Goal: Transaction & Acquisition: Purchase product/service

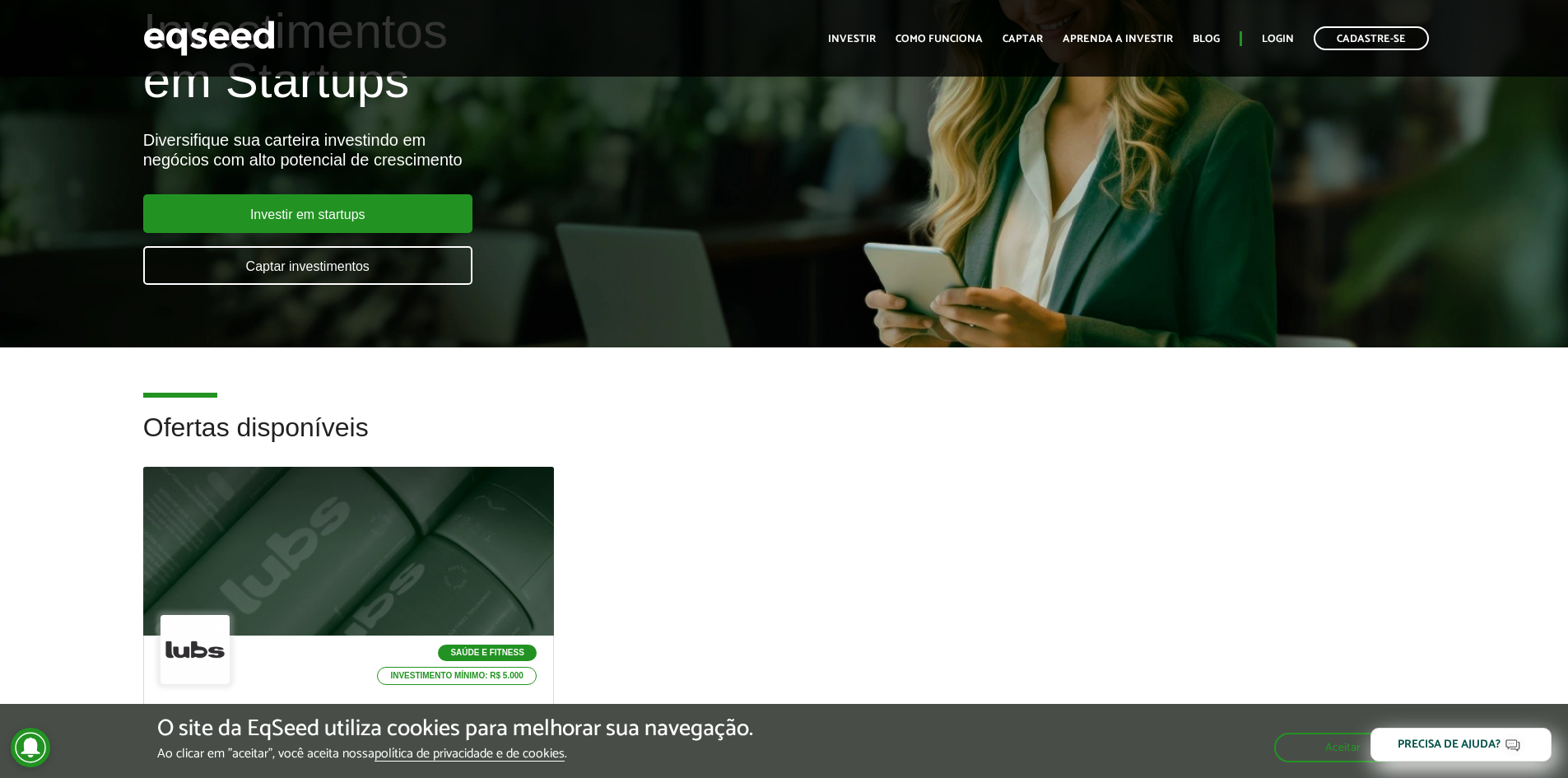
scroll to position [412, 0]
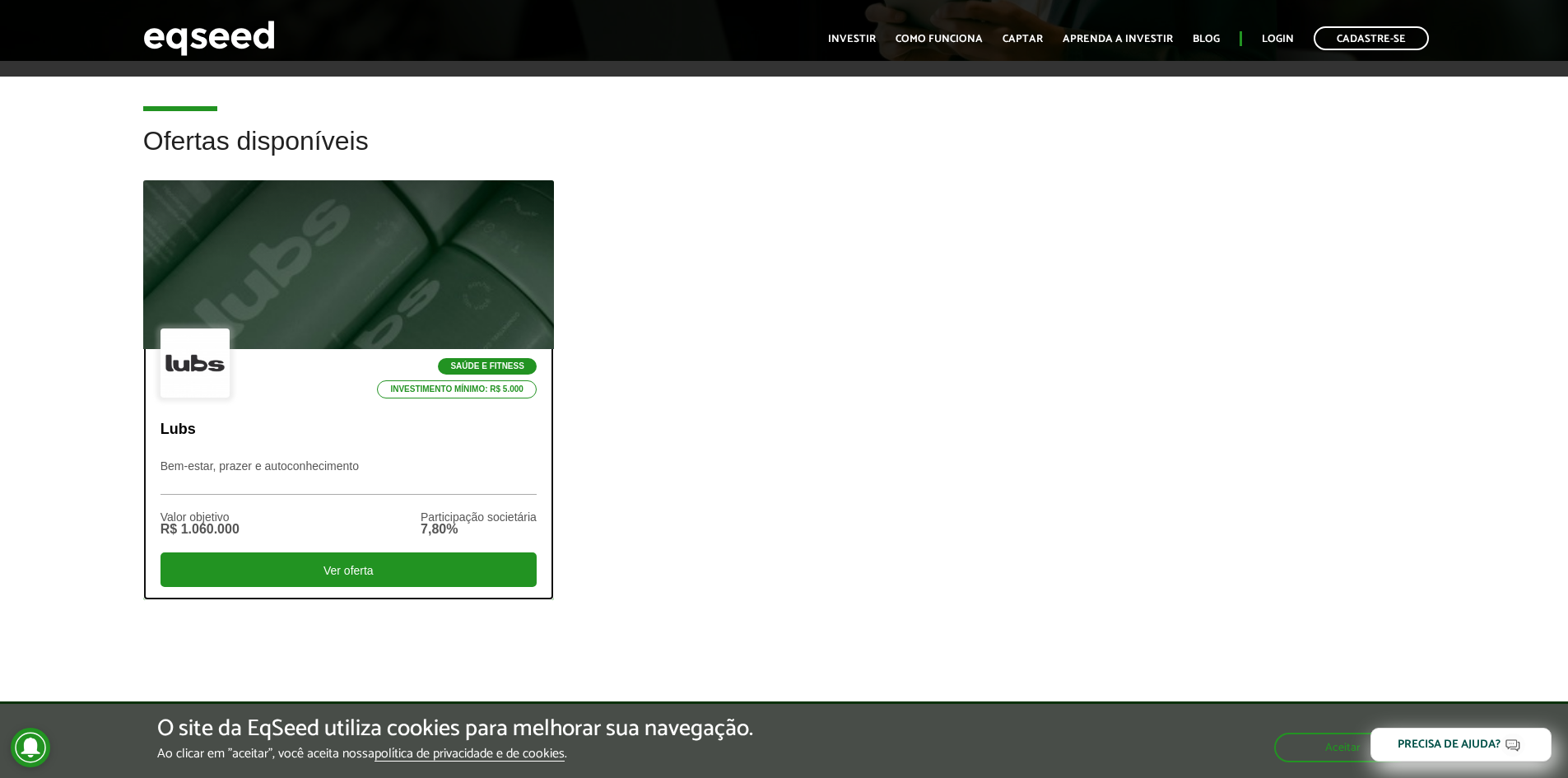
click at [409, 272] on div at bounding box center [349, 265] width 493 height 202
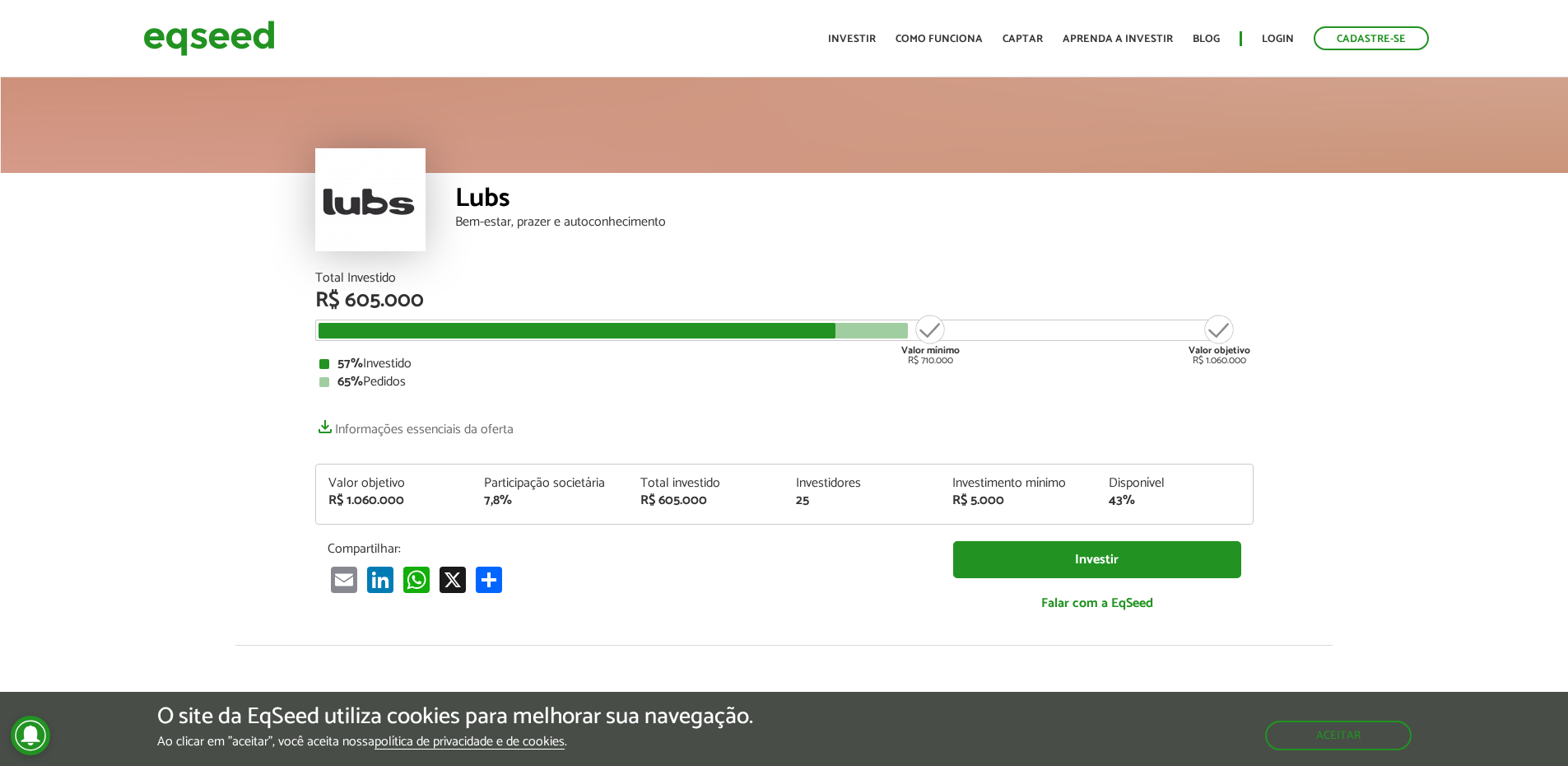
click at [1013, 488] on div "Investimento mínimo" at bounding box center [1018, 483] width 131 height 13
click at [1146, 485] on div "Disponível" at bounding box center [1174, 483] width 131 height 13
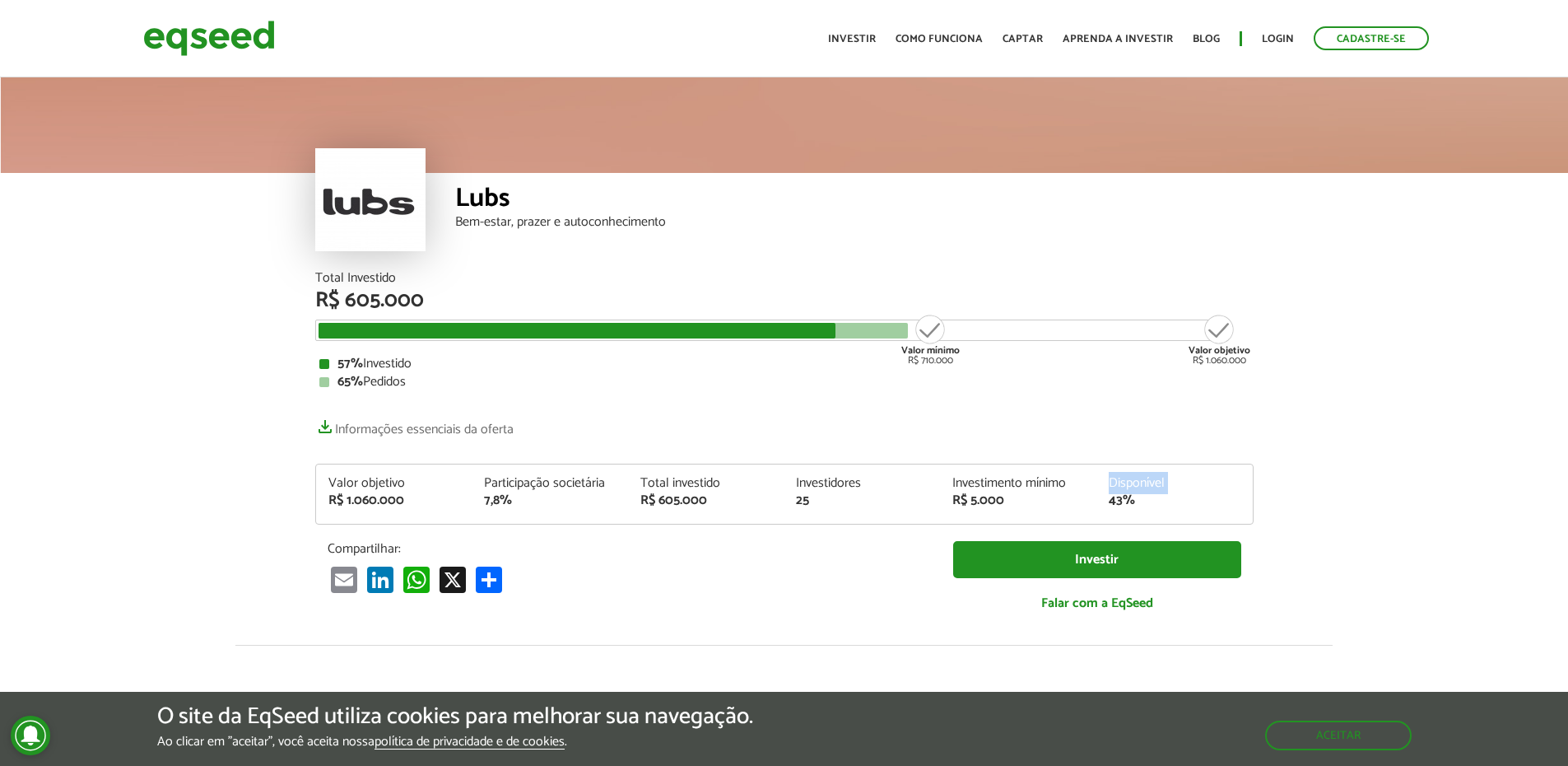
click at [1146, 485] on div "Disponível" at bounding box center [1174, 483] width 131 height 13
click at [840, 487] on div "Investidores" at bounding box center [862, 483] width 131 height 13
click at [835, 487] on div "Investidores" at bounding box center [862, 483] width 131 height 13
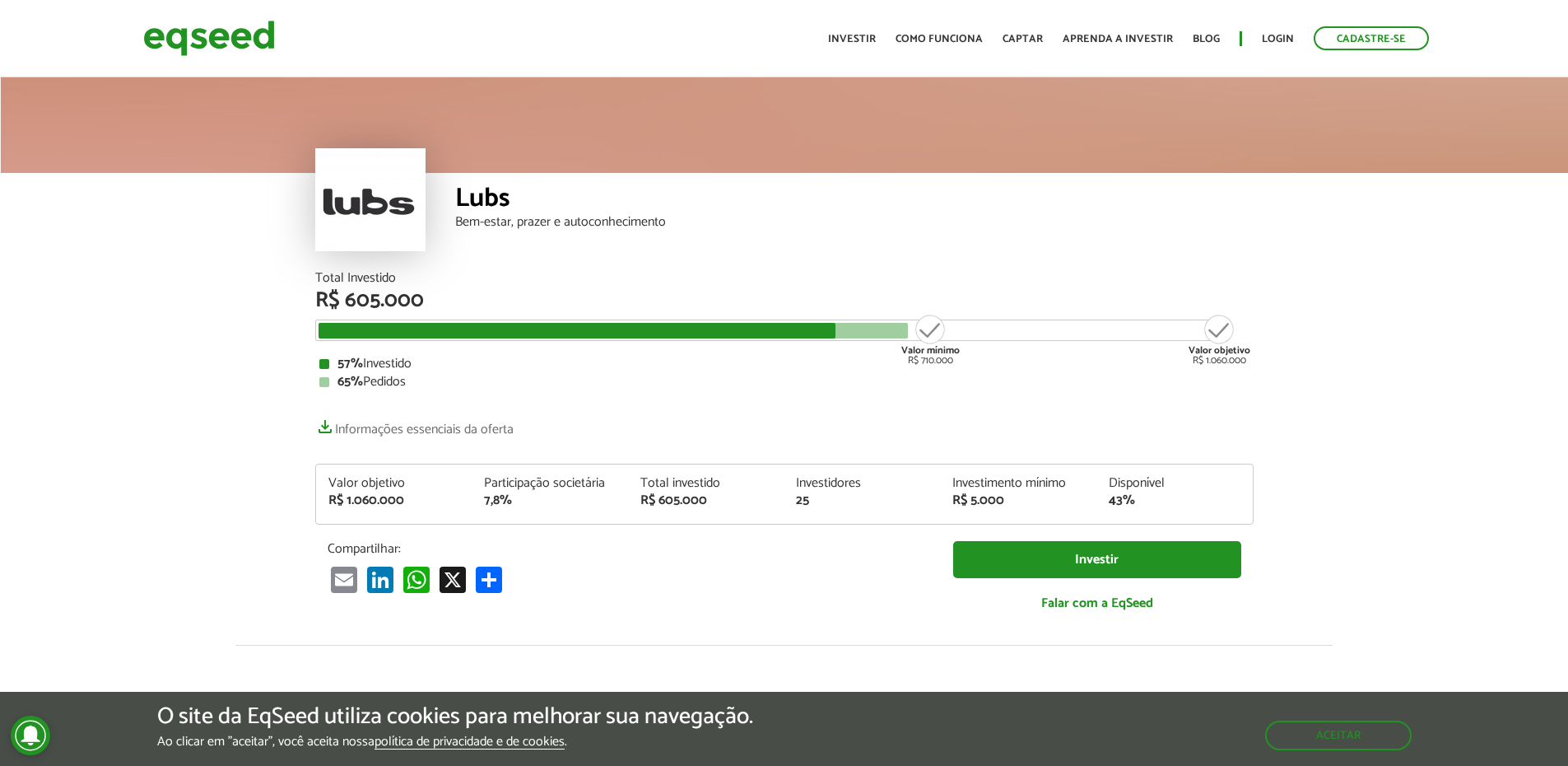
click at [687, 478] on div "Total investido" at bounding box center [706, 483] width 131 height 13
click at [597, 486] on div "Participação societária" at bounding box center [549, 483] width 131 height 13
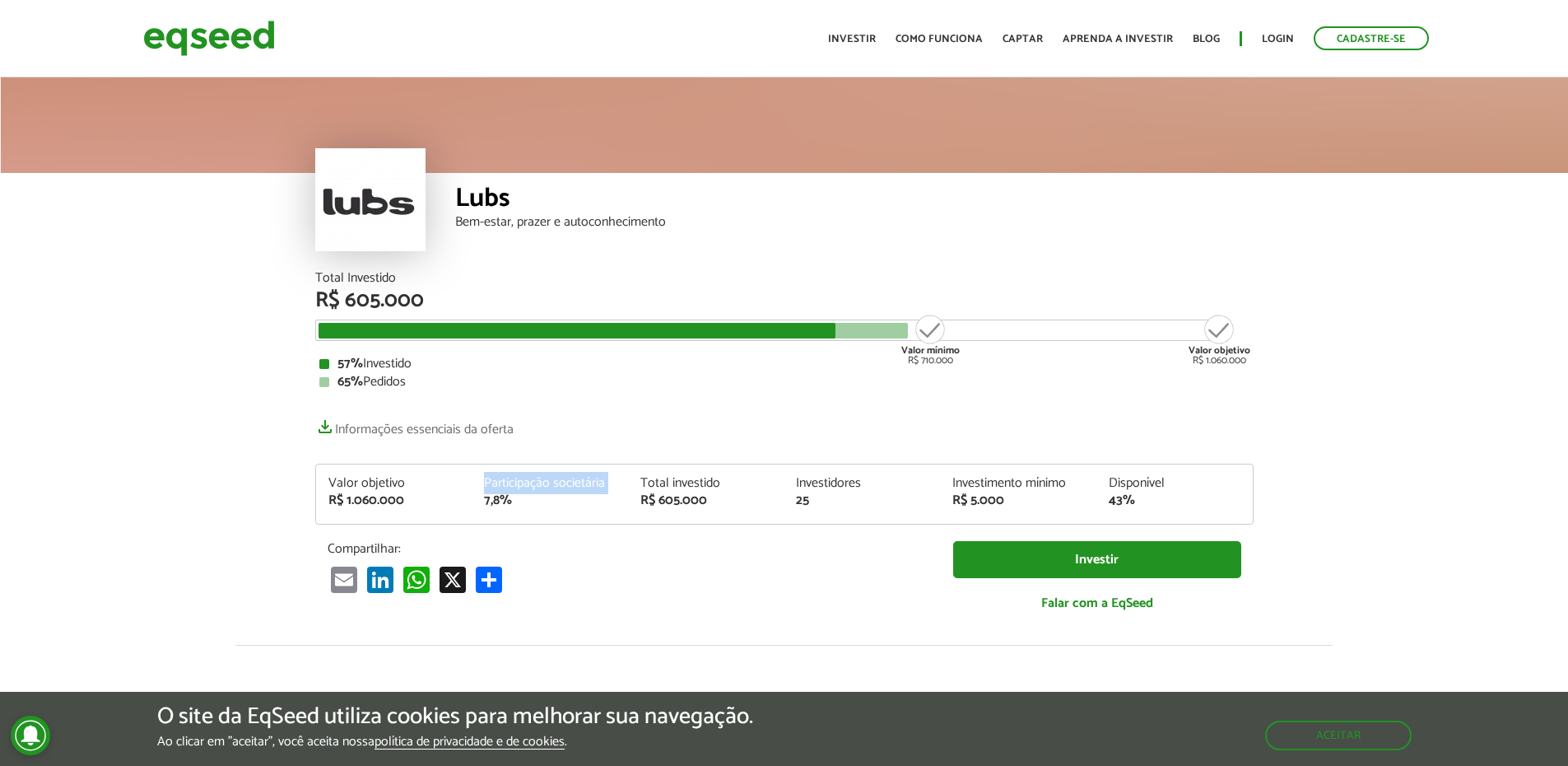
click at [597, 486] on div "Participação societária" at bounding box center [549, 483] width 131 height 13
click at [383, 495] on div "R$ 1.060.000" at bounding box center [394, 501] width 131 height 13
click at [383, 494] on div "R$ 1.060.000" at bounding box center [394, 501] width 131 height 13
click at [505, 501] on div "7,8%" at bounding box center [549, 501] width 131 height 13
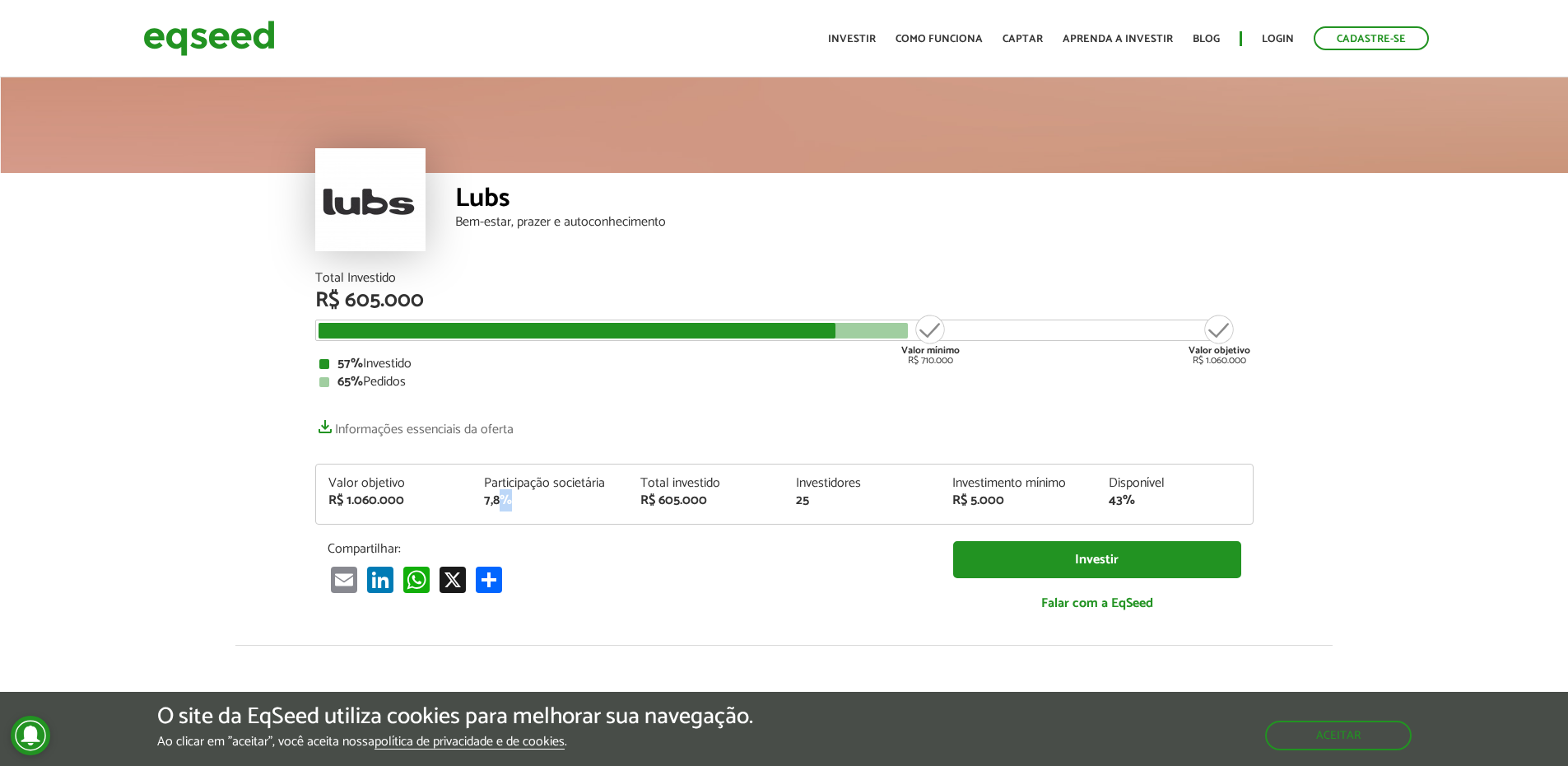
click at [505, 501] on div "7,8%" at bounding box center [549, 501] width 131 height 13
click at [1253, 367] on div "Total Investido R$ 605.000 Valor mínimo R$ 710.000 Valor objetivo R$ 1.060.000 …" at bounding box center [784, 330] width 938 height 117
click at [990, 494] on div "R$ 5.000" at bounding box center [1018, 501] width 131 height 13
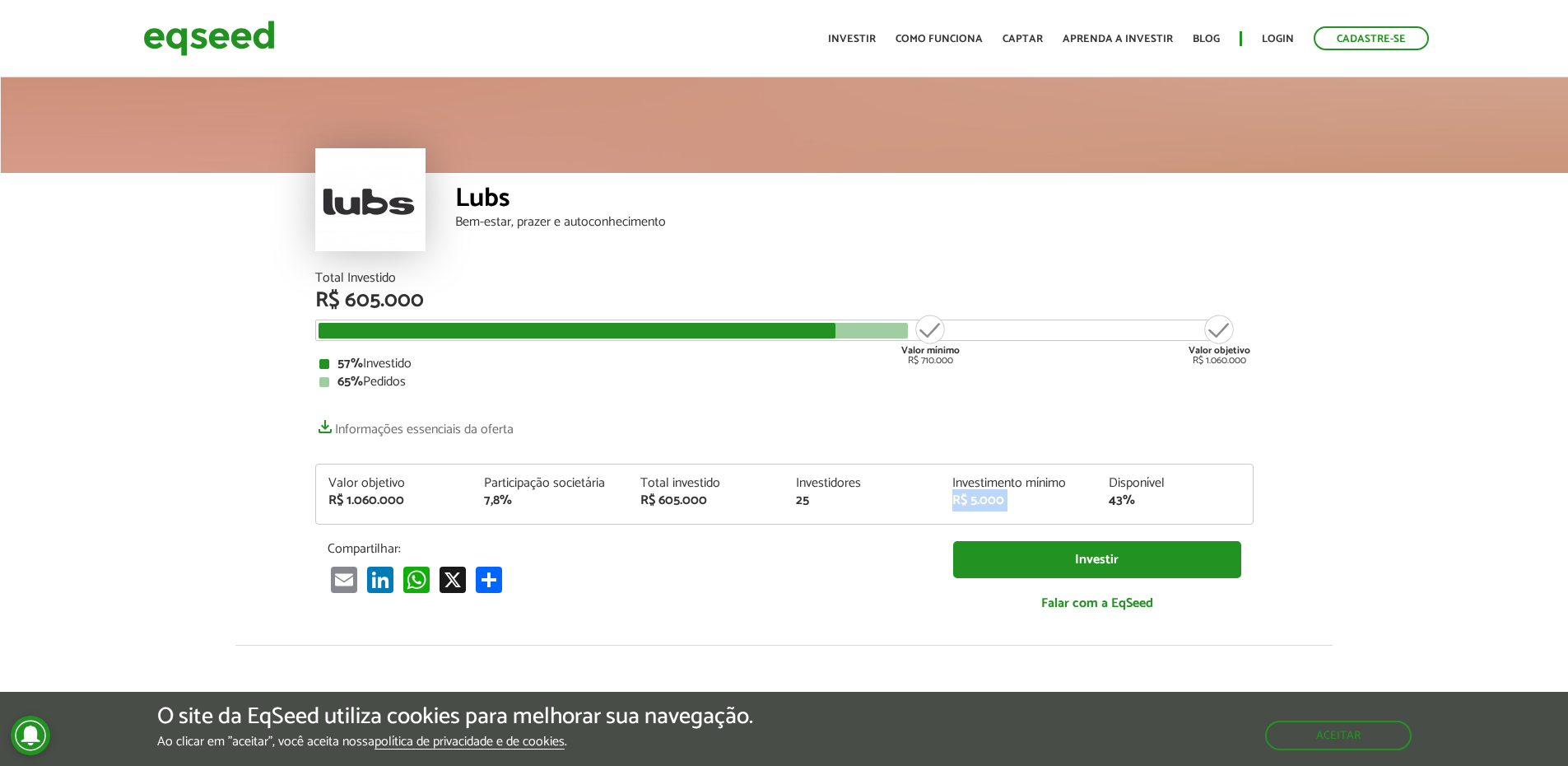
click at [990, 494] on div "R$ 5.000" at bounding box center [1018, 501] width 131 height 13
click at [1023, 483] on div "Investimento mínimo" at bounding box center [1018, 483] width 131 height 13
click at [1137, 483] on div "Disponível" at bounding box center [1174, 483] width 131 height 13
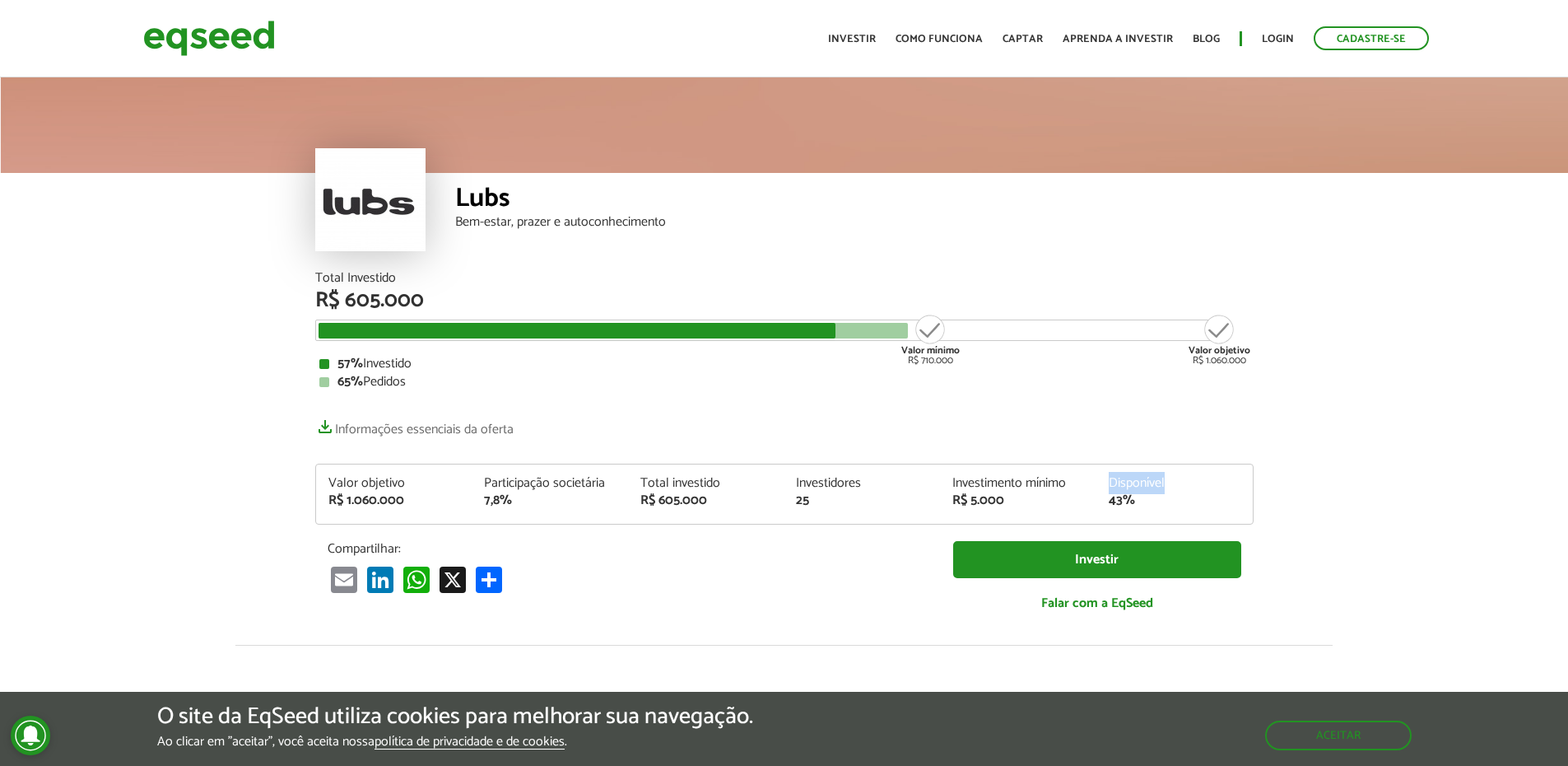
click at [1137, 483] on div "Disponível" at bounding box center [1174, 483] width 131 height 13
click at [802, 479] on div "Investidores" at bounding box center [862, 483] width 131 height 13
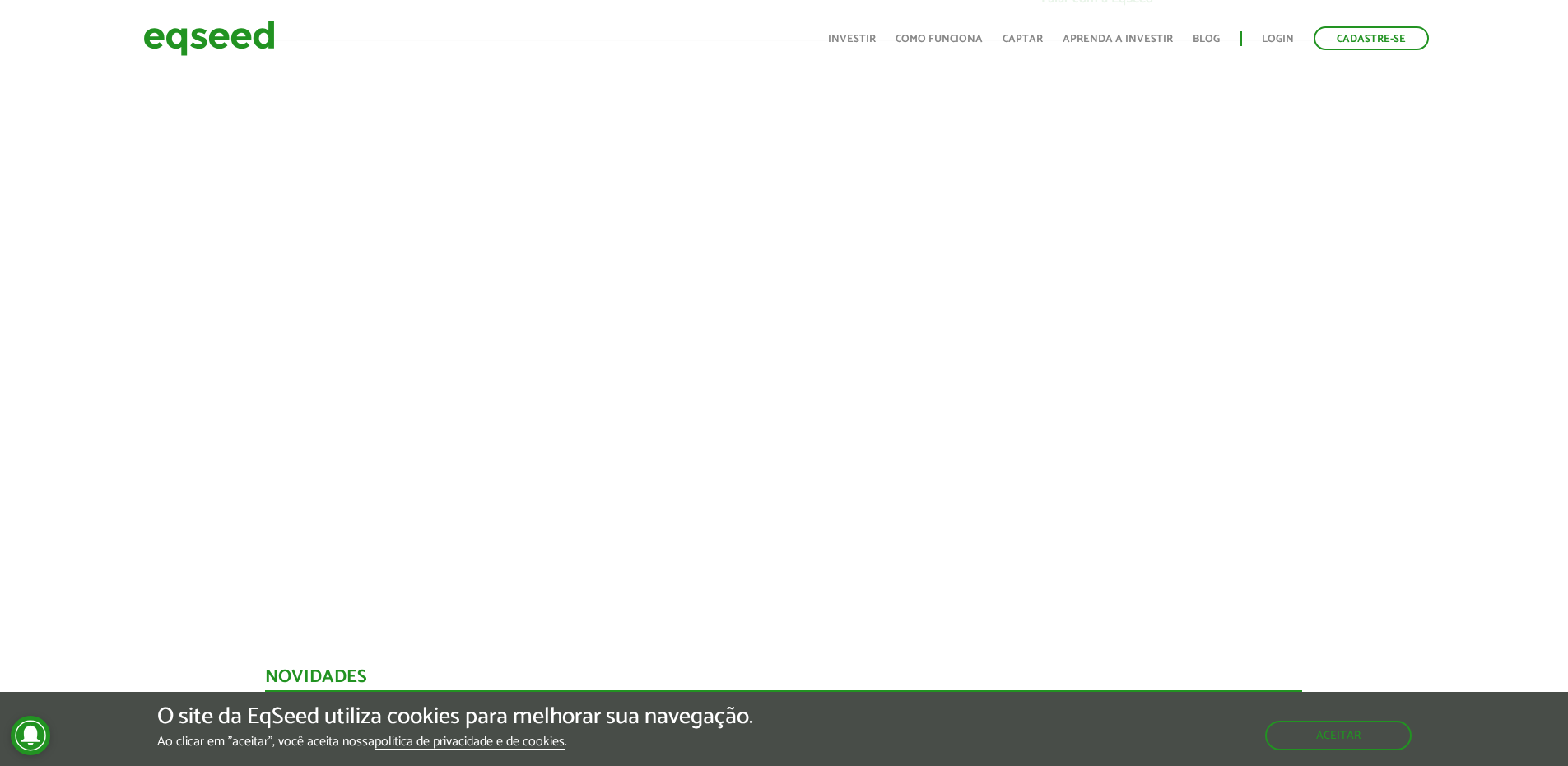
scroll to position [247, 0]
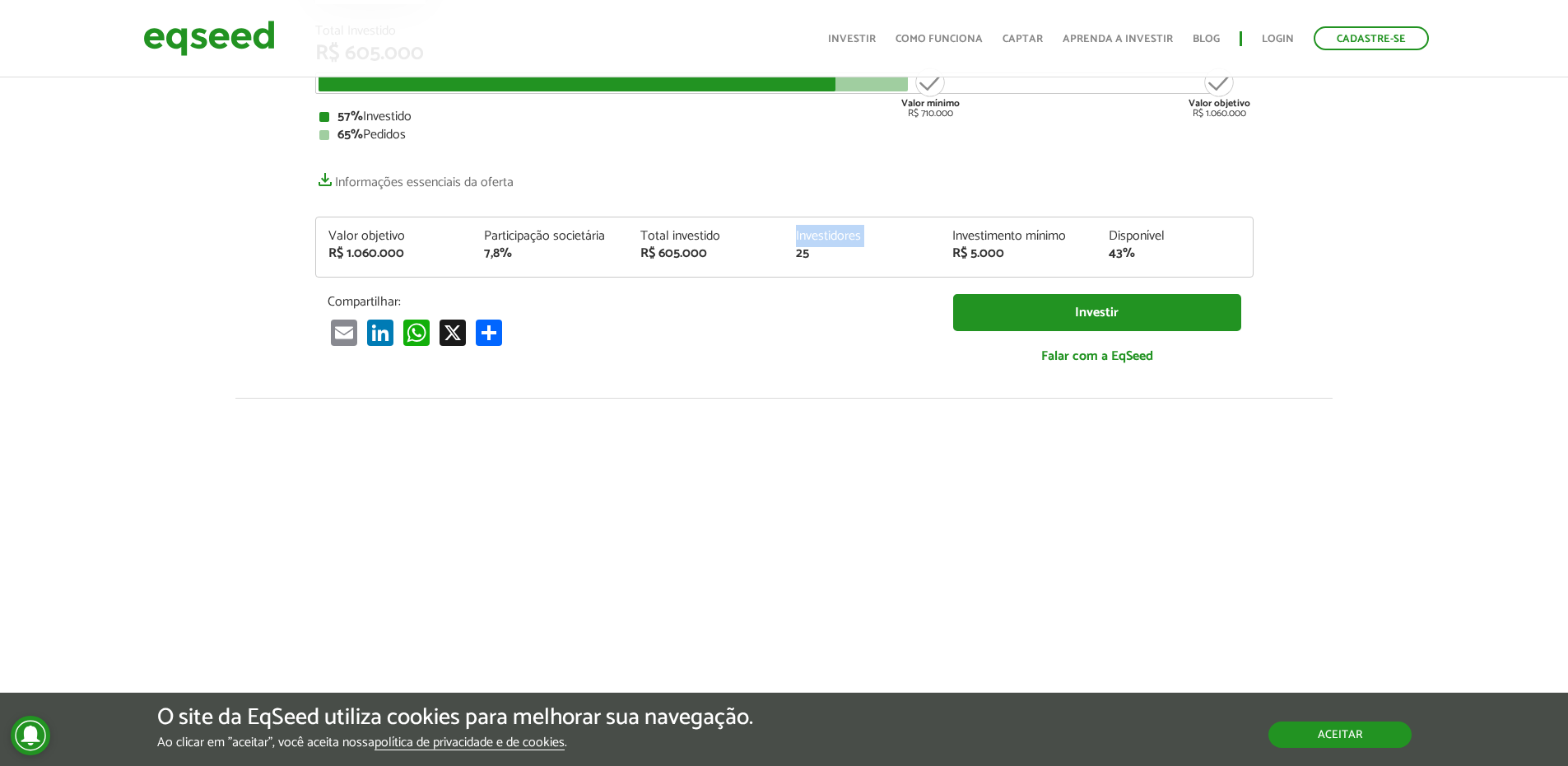
click at [1337, 744] on button "Aceitar" at bounding box center [1339, 735] width 143 height 27
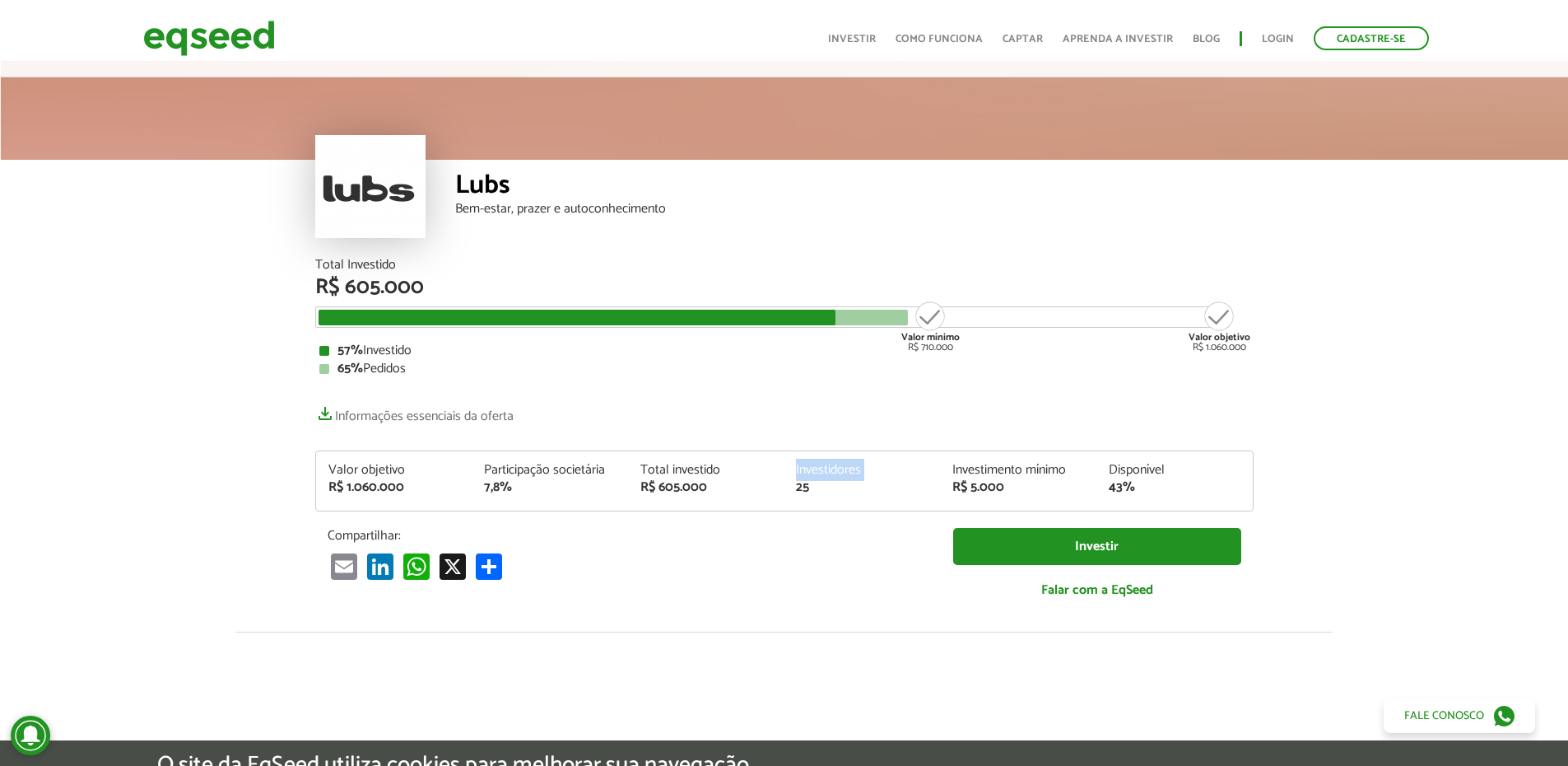
scroll to position [0, 0]
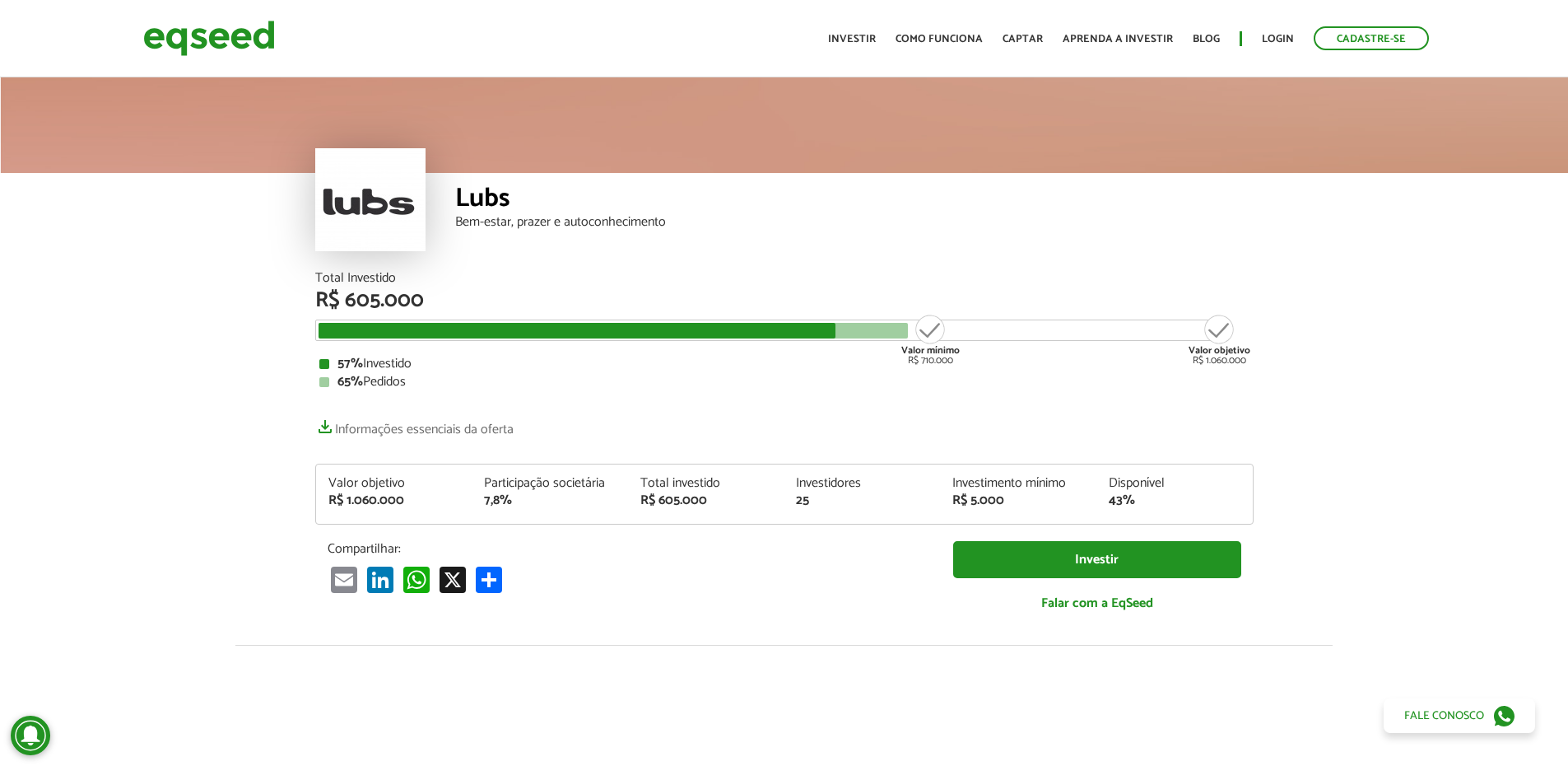
click at [1018, 483] on div "Investimento mínimo" at bounding box center [1018, 483] width 131 height 13
click at [813, 484] on div "Investidores" at bounding box center [862, 483] width 131 height 13
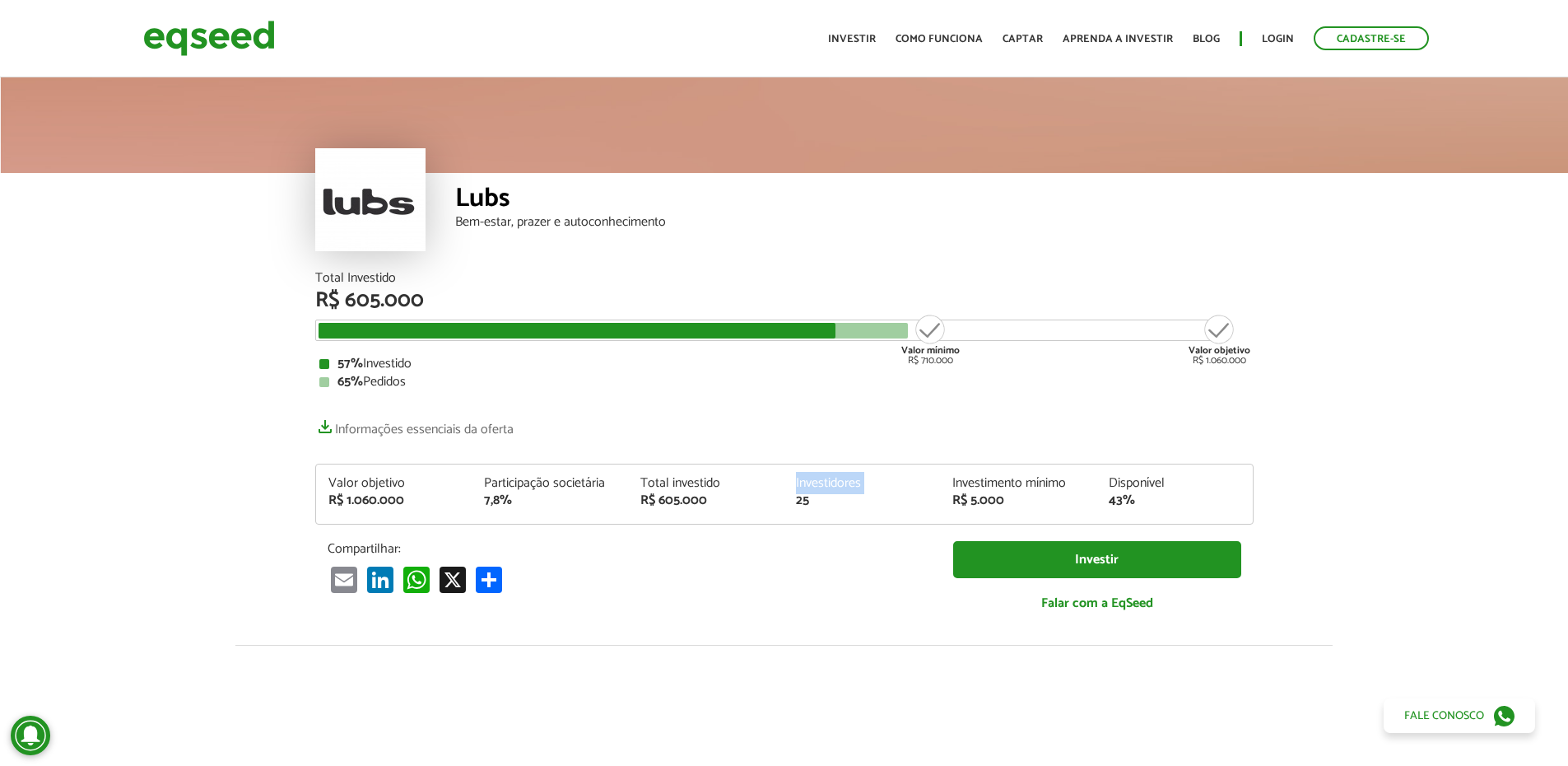
click at [813, 484] on div "Investidores" at bounding box center [862, 483] width 131 height 13
click at [681, 485] on div "Total investido" at bounding box center [706, 483] width 131 height 13
click at [538, 486] on div "Participação societária" at bounding box center [549, 483] width 131 height 13
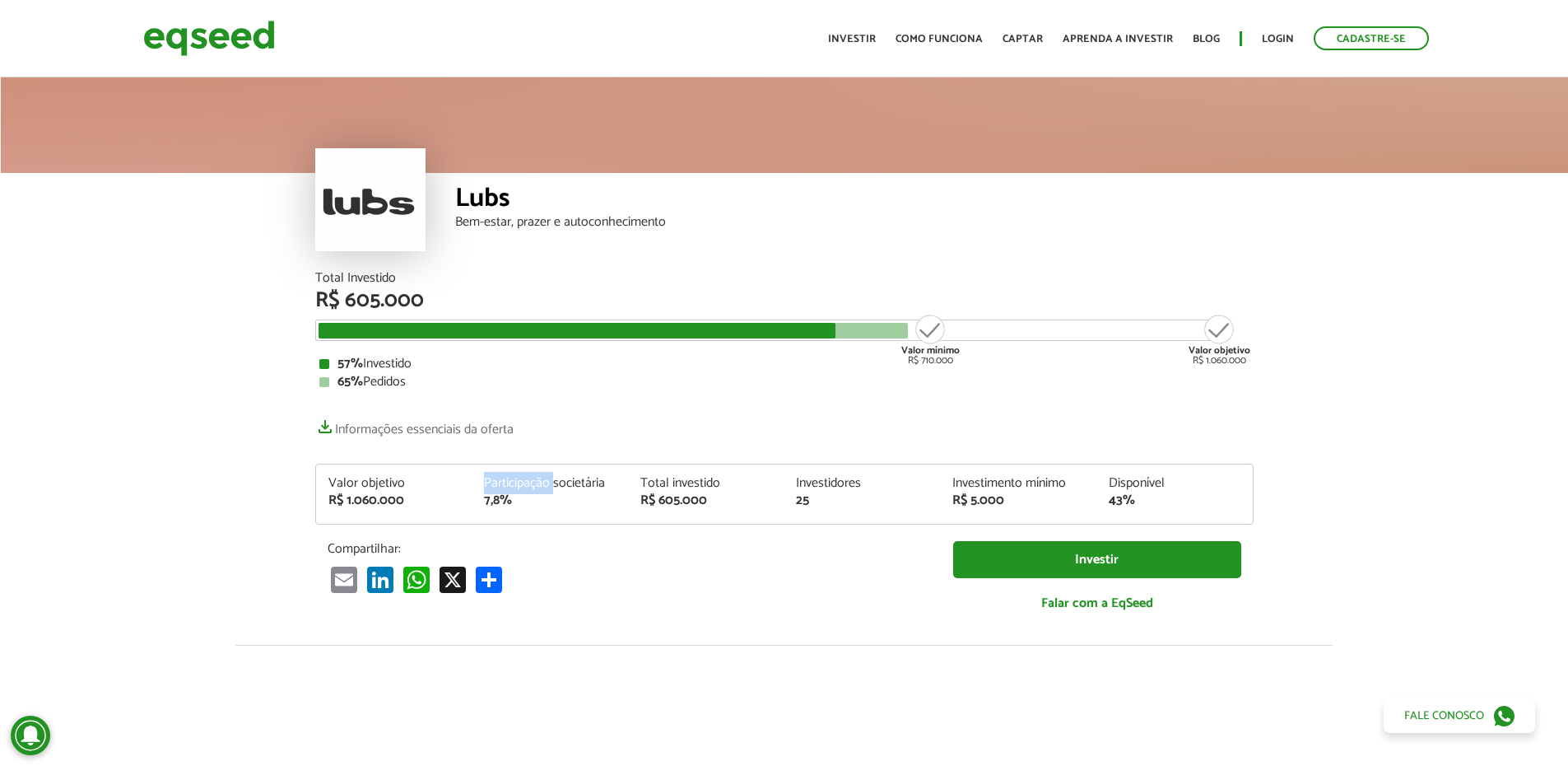
click at [538, 486] on div "Participação societária" at bounding box center [549, 483] width 131 height 13
click at [377, 488] on div "Valor objetivo" at bounding box center [394, 483] width 131 height 13
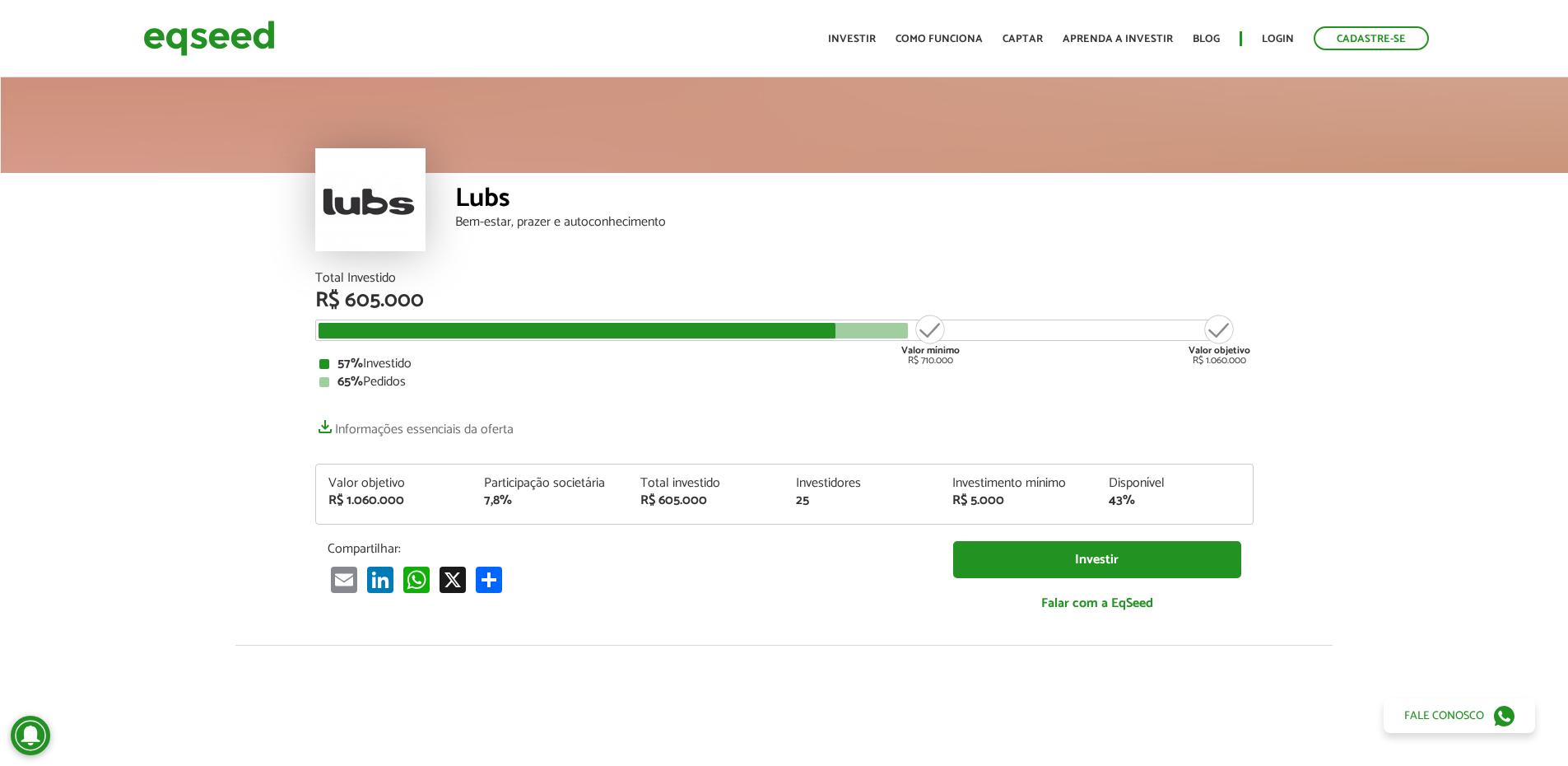
click at [516, 483] on div "Participação societária" at bounding box center [549, 483] width 131 height 13
click at [666, 478] on div "Total investido" at bounding box center [706, 483] width 131 height 13
click at [665, 477] on div "Total investido" at bounding box center [706, 483] width 131 height 13
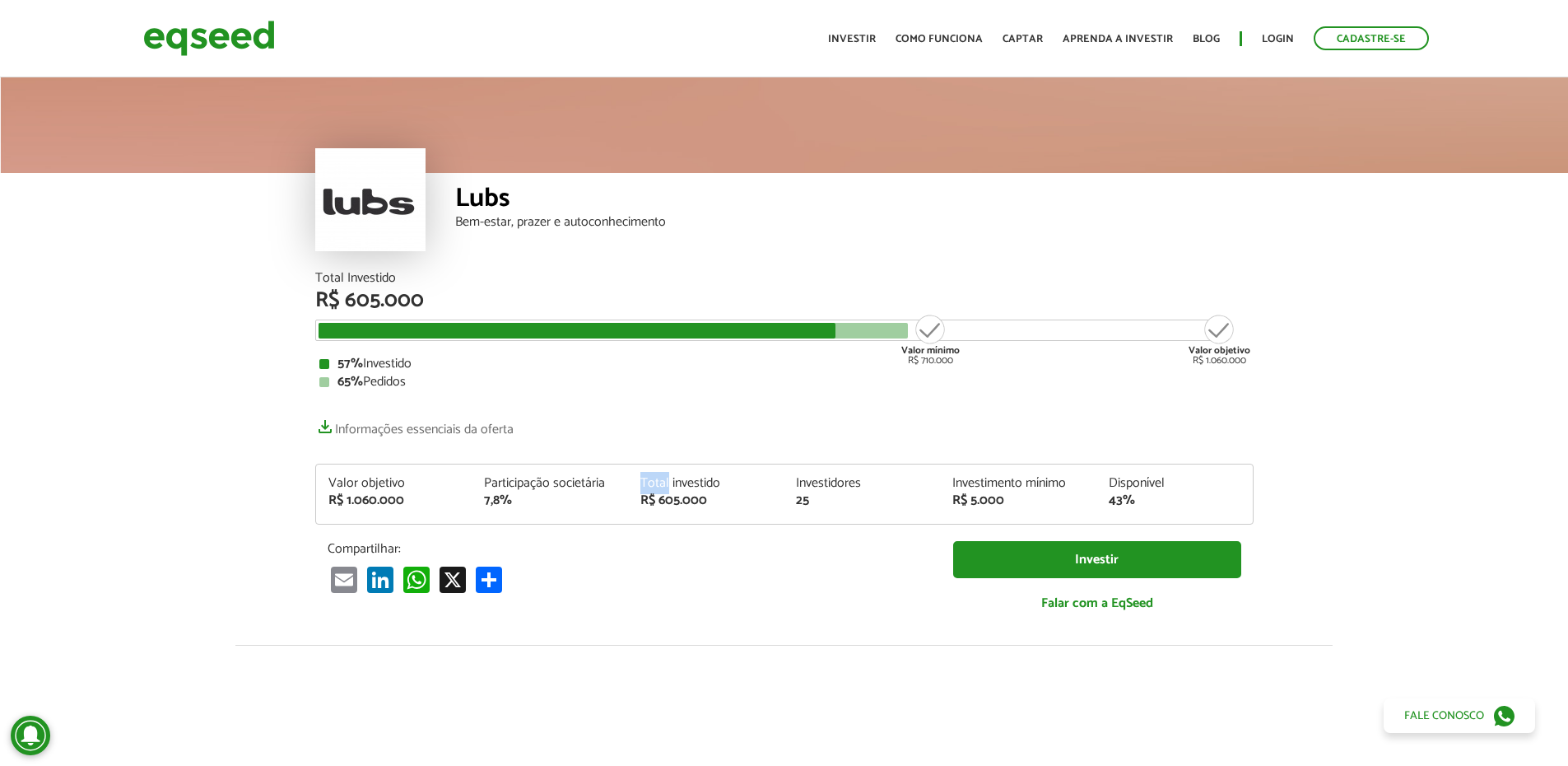
click at [665, 477] on div "Total investido" at bounding box center [706, 483] width 131 height 13
click at [800, 481] on div "Investidores" at bounding box center [862, 483] width 131 height 13
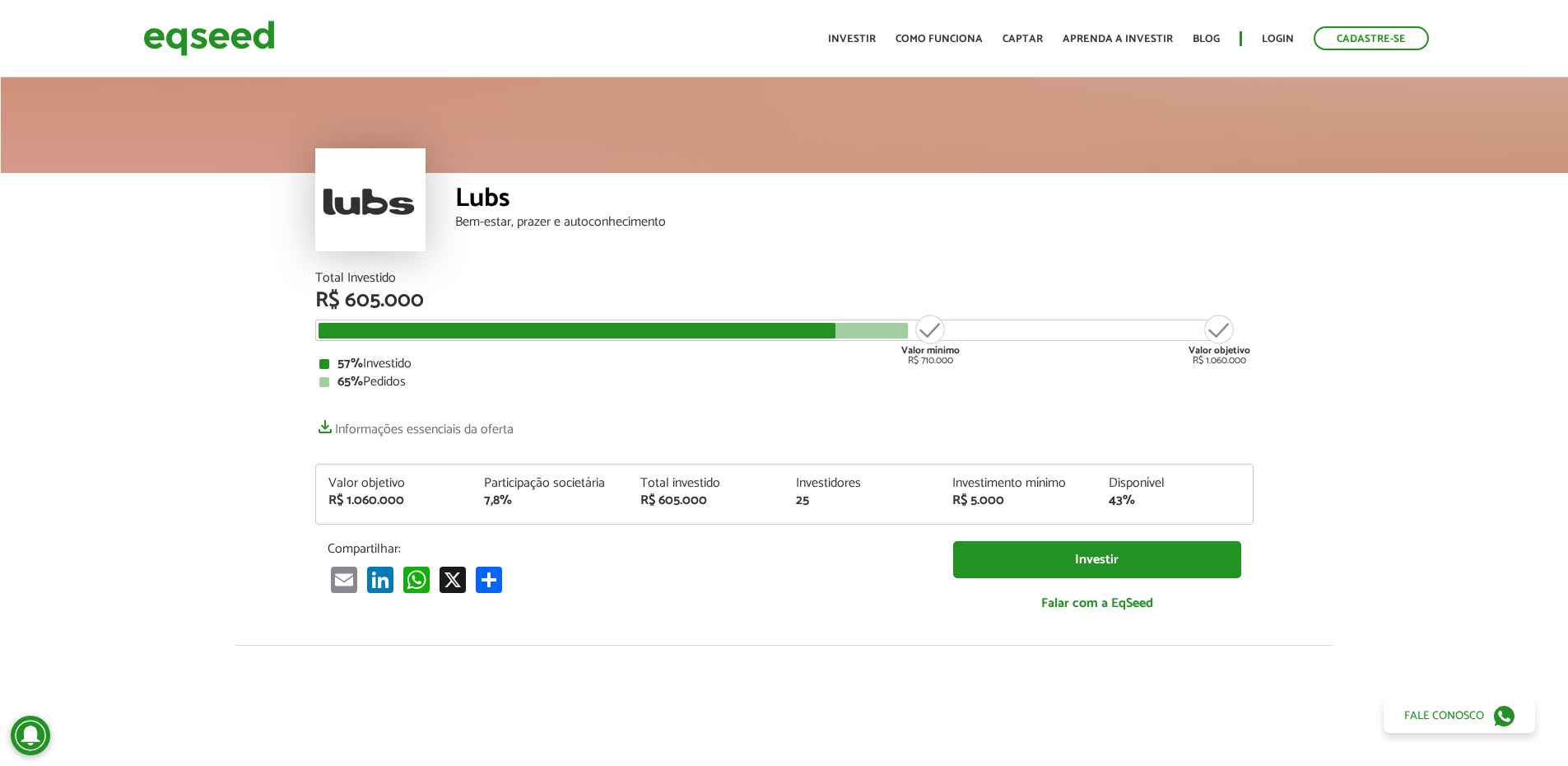
click at [1028, 484] on div "Investimento mínimo" at bounding box center [1018, 483] width 131 height 13
click at [1111, 481] on div "Disponível" at bounding box center [1174, 483] width 131 height 13
click at [1119, 478] on div "Disponível" at bounding box center [1174, 483] width 131 height 13
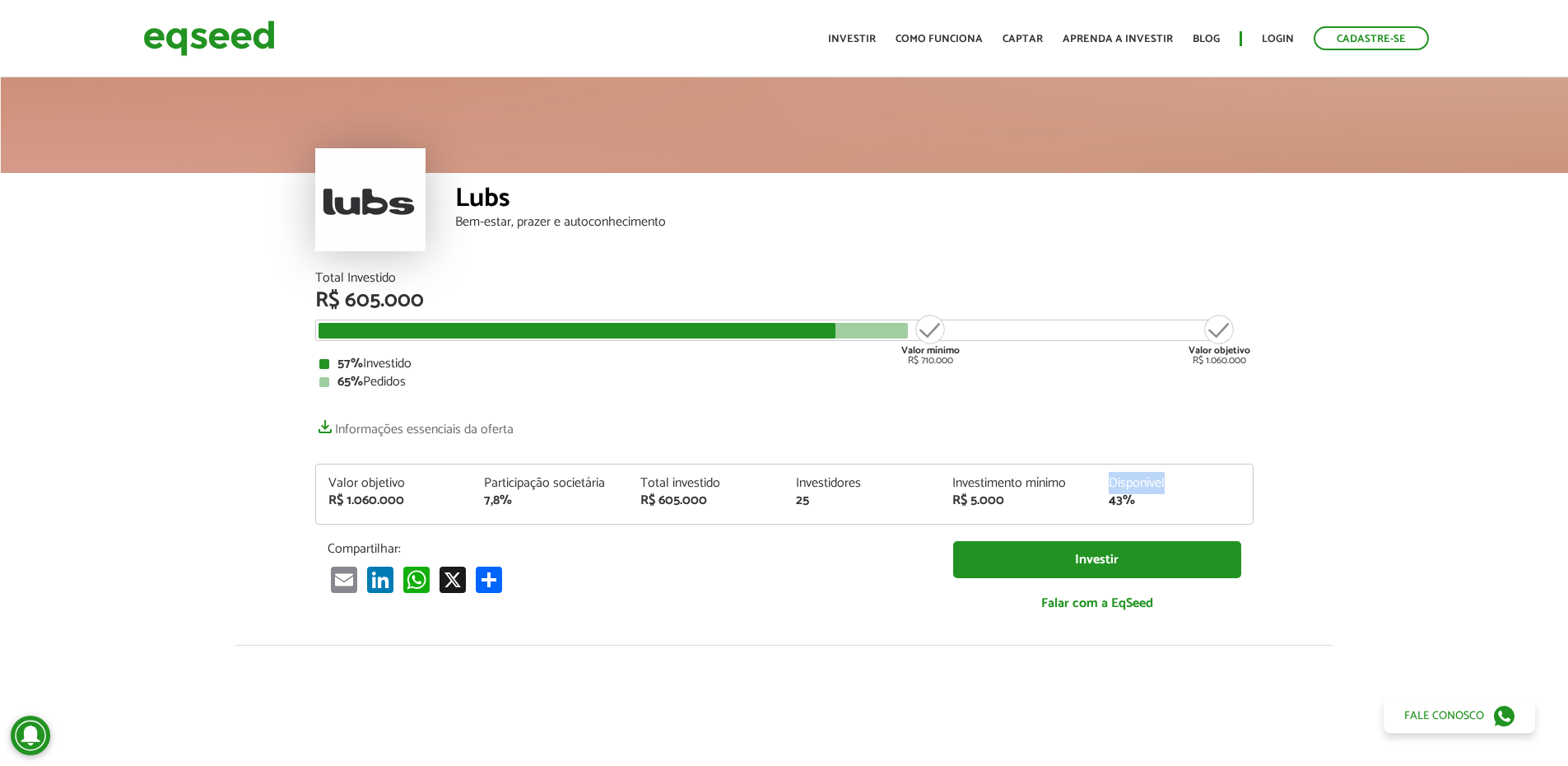
click at [1119, 478] on div "Disponível" at bounding box center [1174, 483] width 131 height 13
click at [1017, 490] on div "Investimento mínimo" at bounding box center [1018, 483] width 131 height 13
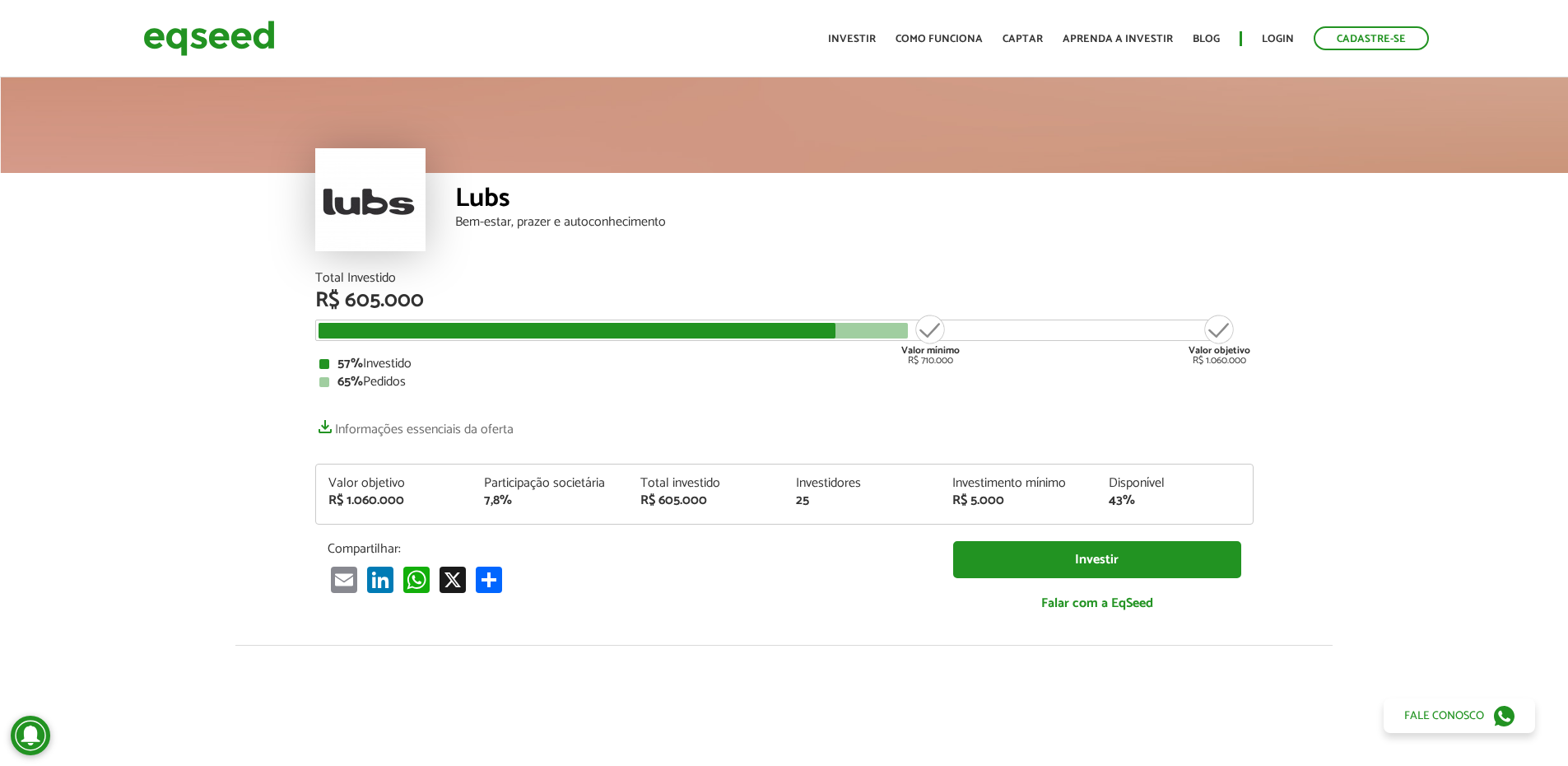
click at [832, 480] on div "Investidores" at bounding box center [862, 483] width 131 height 13
click at [652, 494] on div "R$ 605.000" at bounding box center [706, 501] width 131 height 13
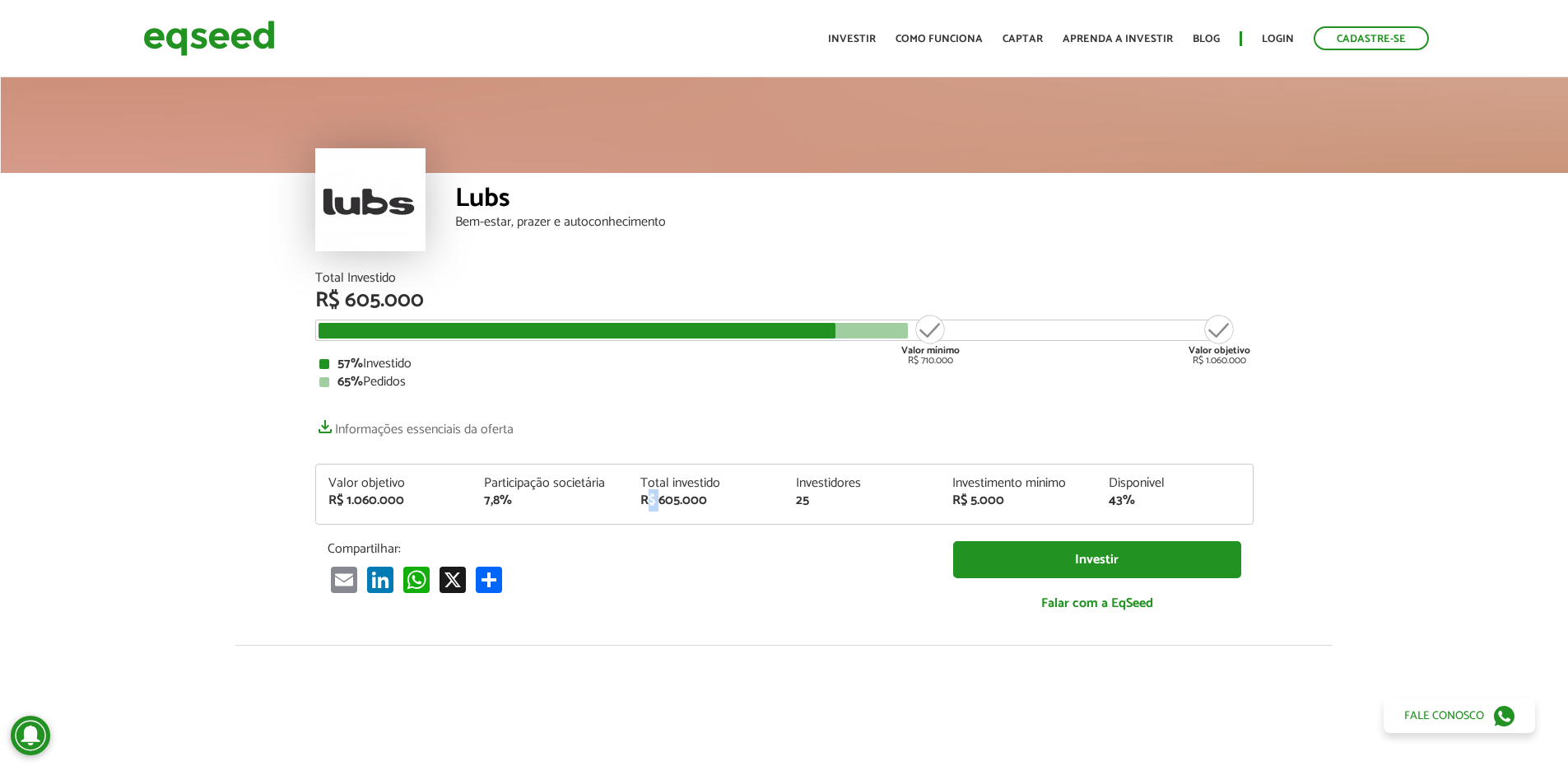
click at [652, 494] on div "R$ 605.000" at bounding box center [706, 501] width 131 height 13
click at [488, 507] on div "7,8%" at bounding box center [549, 501] width 131 height 13
click at [365, 498] on div "R$ 1.060.000" at bounding box center [394, 501] width 131 height 13
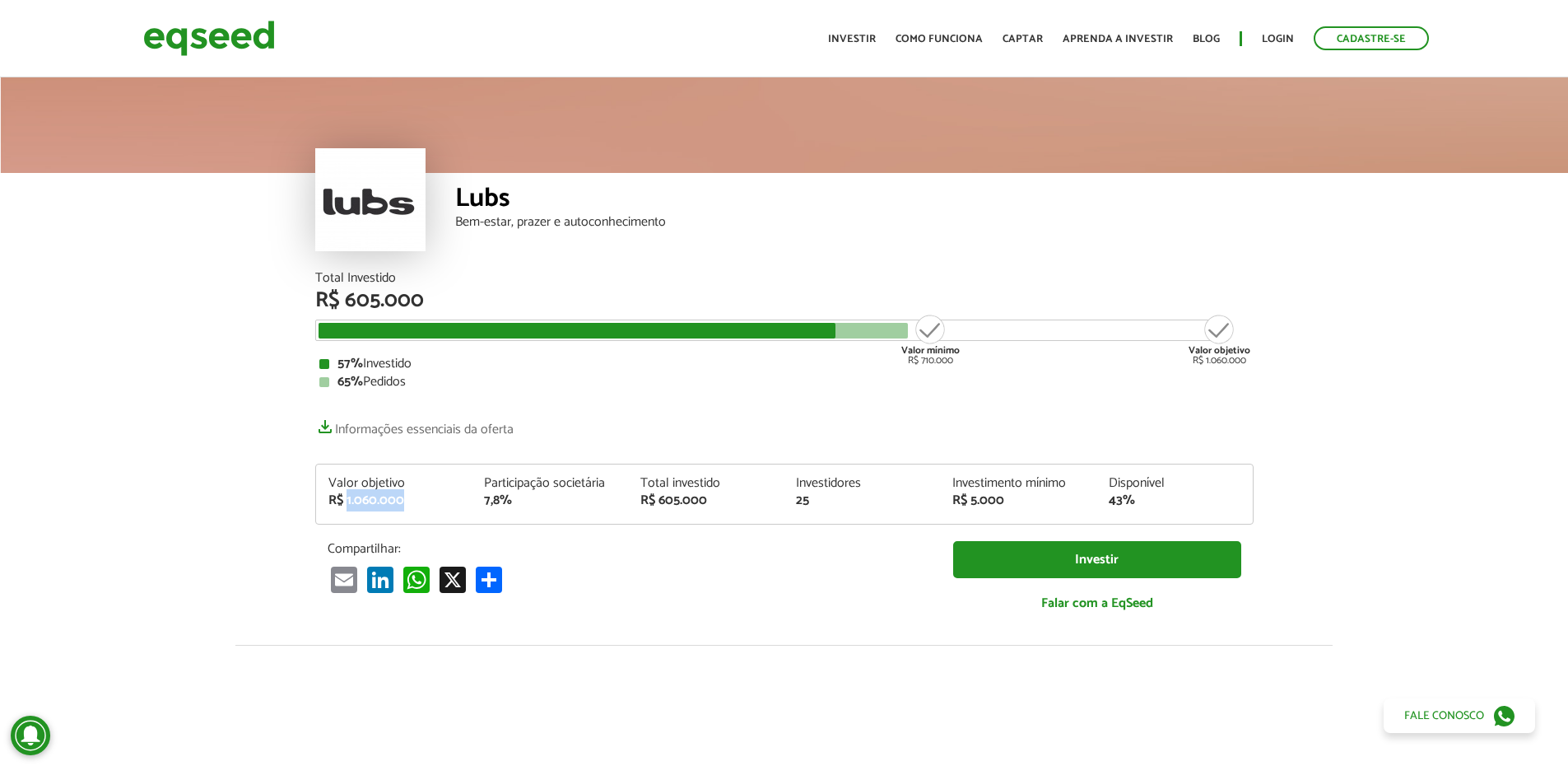
click at [365, 498] on div "R$ 1.060.000" at bounding box center [394, 501] width 131 height 13
click at [554, 477] on div "Participação societária" at bounding box center [549, 483] width 131 height 13
click at [549, 477] on div "Participação societária" at bounding box center [549, 483] width 131 height 13
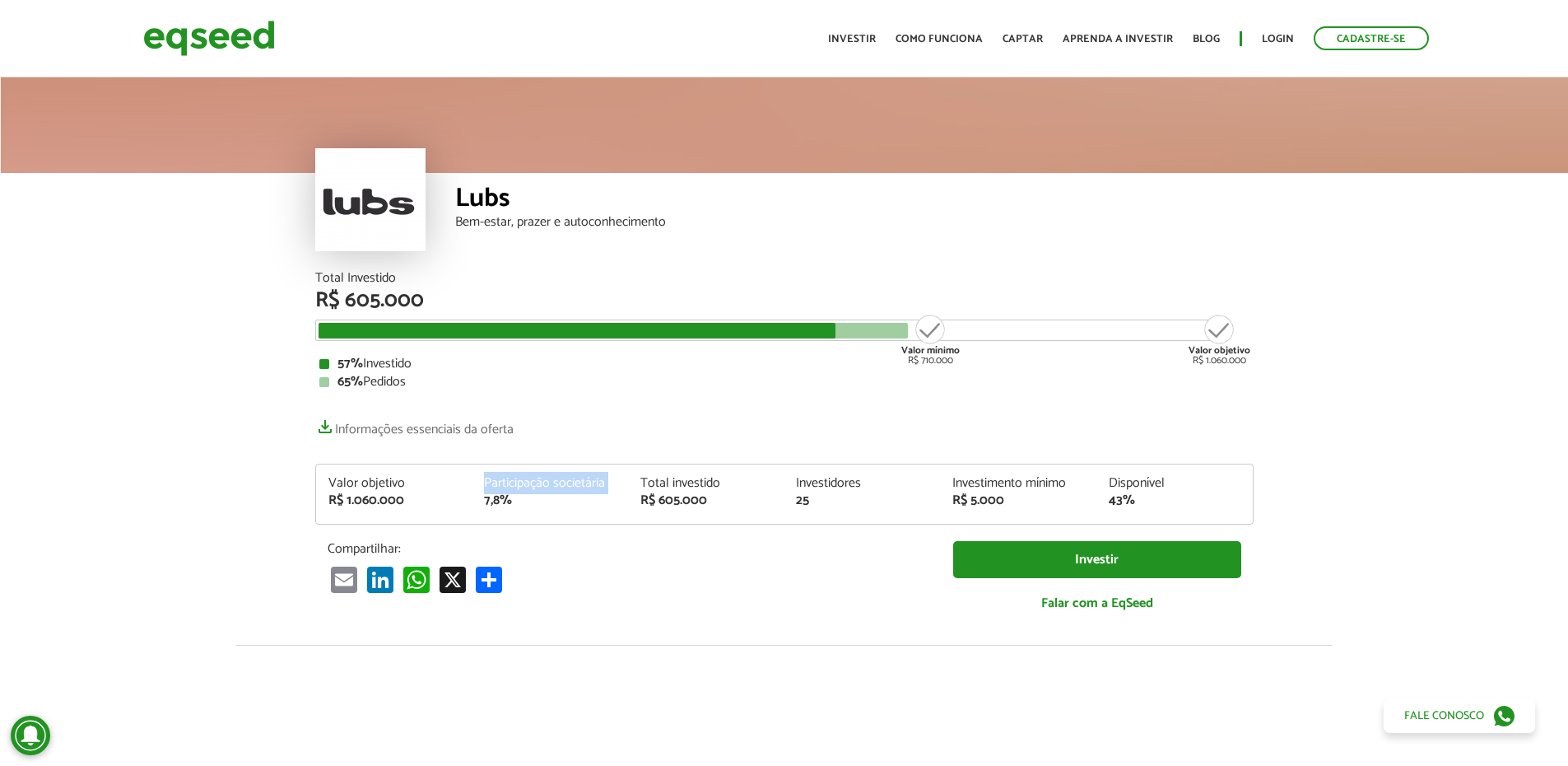
click at [548, 477] on div "Participação societária" at bounding box center [549, 483] width 131 height 13
click at [669, 487] on div "Total investido" at bounding box center [706, 483] width 131 height 13
click at [840, 486] on div "Investidores" at bounding box center [862, 483] width 131 height 13
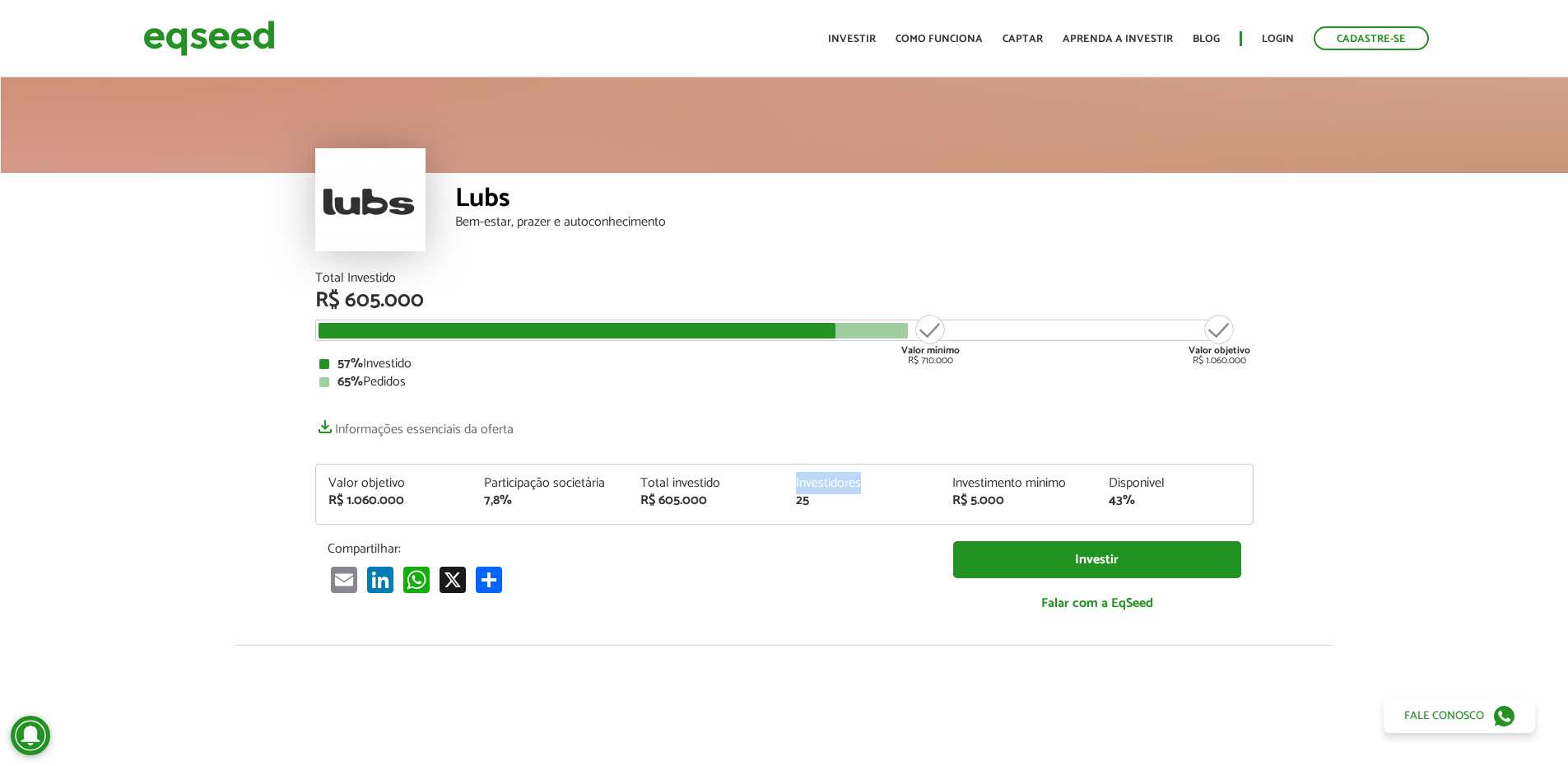
click at [840, 486] on div "Investidores" at bounding box center [862, 483] width 131 height 13
click at [1005, 480] on div "Investimento mínimo" at bounding box center [1018, 483] width 131 height 13
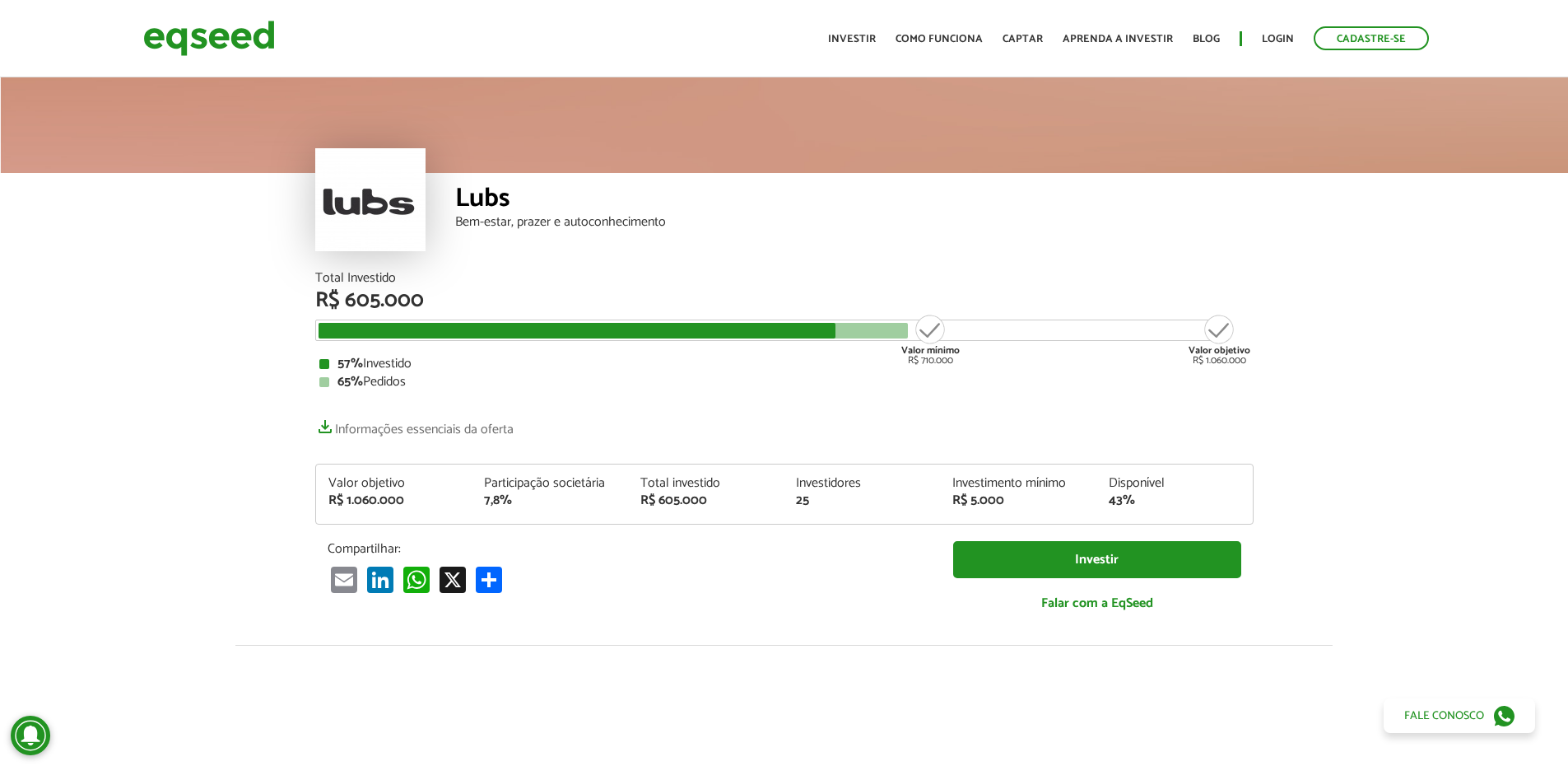
click at [1146, 483] on div "Disponível" at bounding box center [1174, 483] width 131 height 13
click at [1146, 483] on div "Disponível" at bounding box center [1174, 483] width 131 height 13
click at [1019, 483] on div "Investimento mínimo" at bounding box center [1018, 483] width 131 height 13
click at [1017, 481] on div "Investimento mínimo" at bounding box center [1018, 483] width 131 height 13
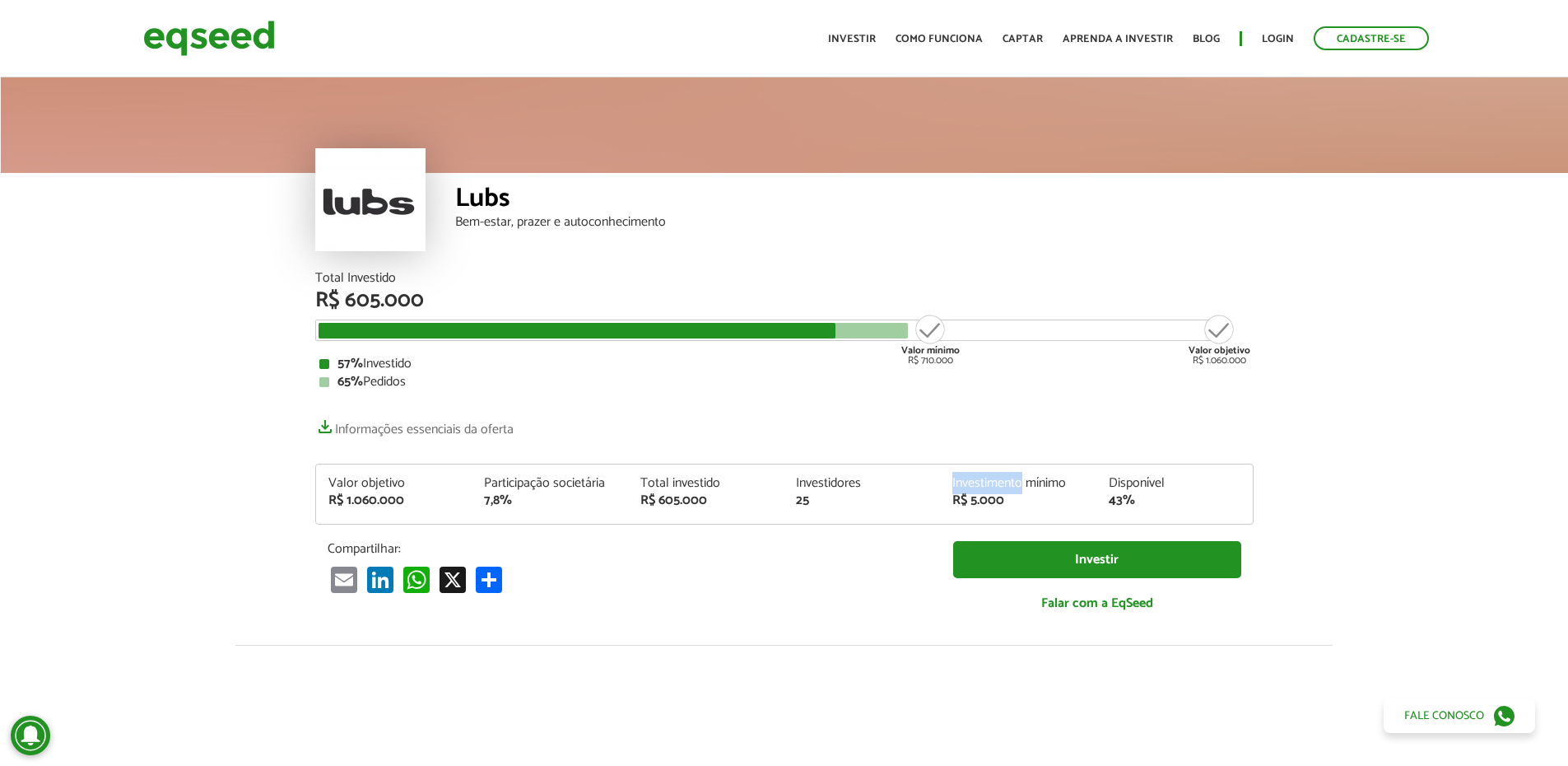
click at [1017, 480] on div "Investimento mínimo" at bounding box center [1018, 483] width 131 height 13
click at [821, 480] on div "Investidores" at bounding box center [862, 483] width 131 height 13
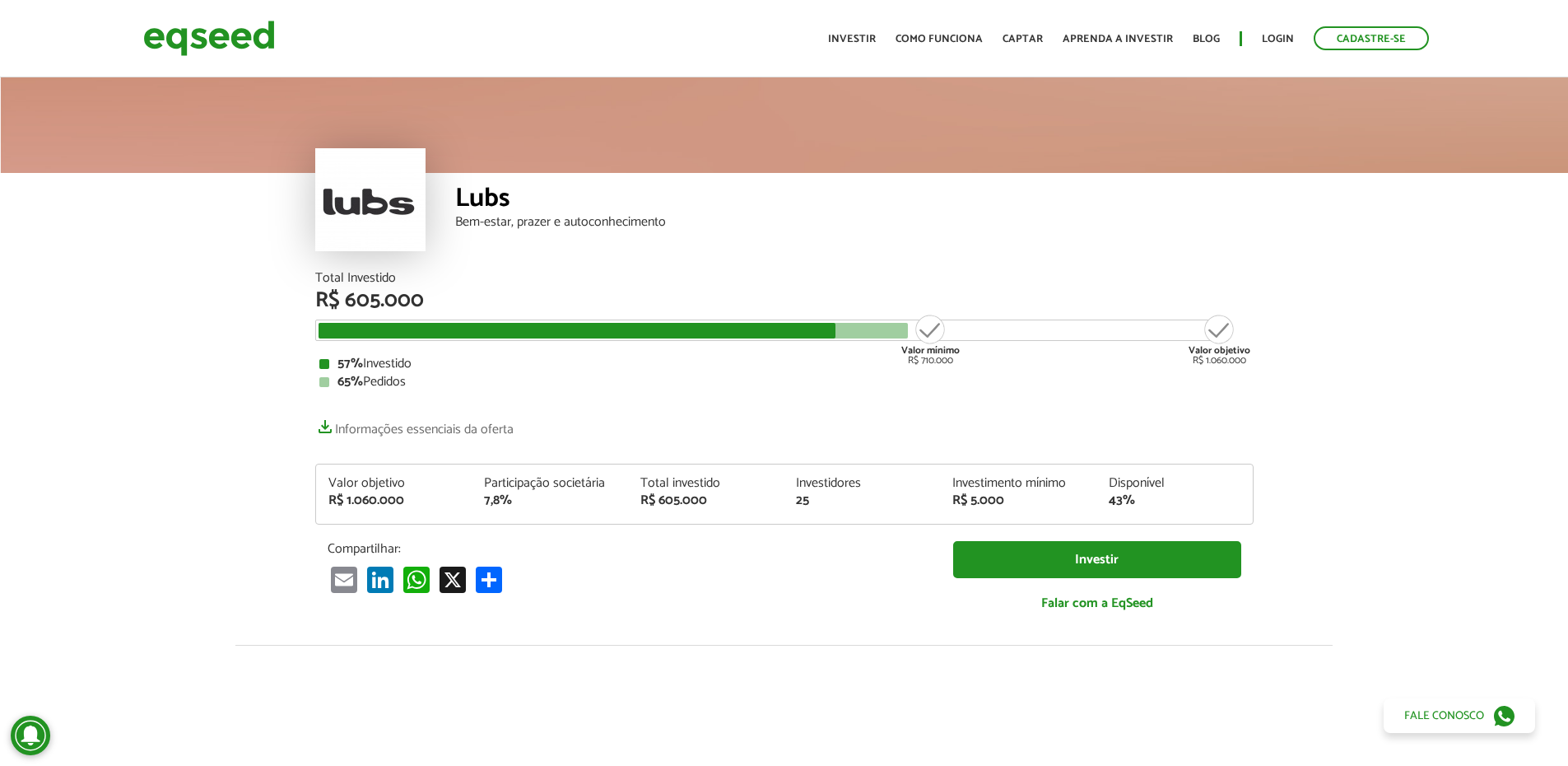
click at [680, 478] on div "Total investido" at bounding box center [706, 483] width 131 height 13
click at [554, 483] on div "Participação societária" at bounding box center [549, 483] width 131 height 13
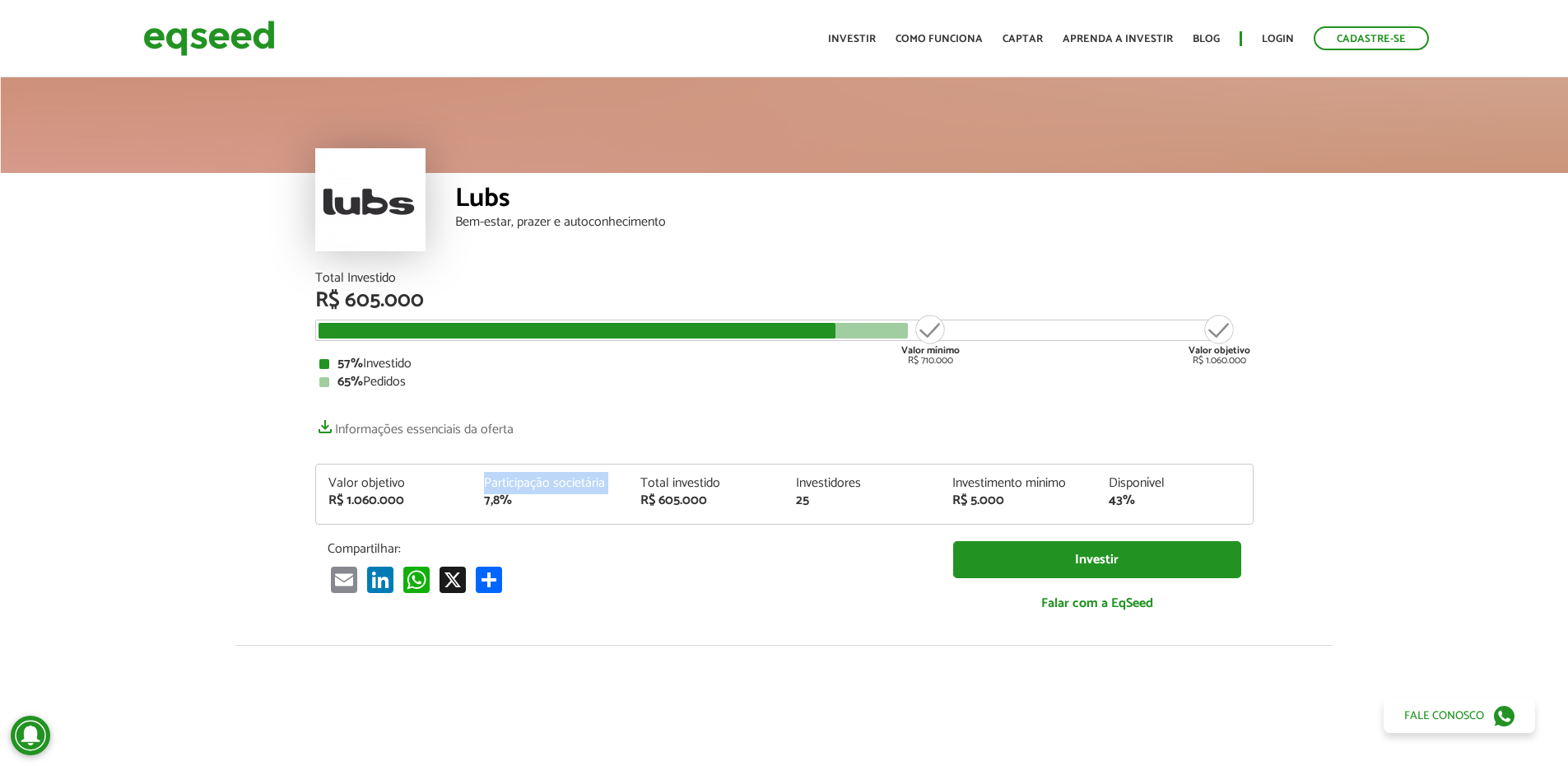
click at [554, 483] on div "Participação societária" at bounding box center [549, 483] width 131 height 13
click at [367, 478] on div "Valor objetivo" at bounding box center [394, 483] width 131 height 13
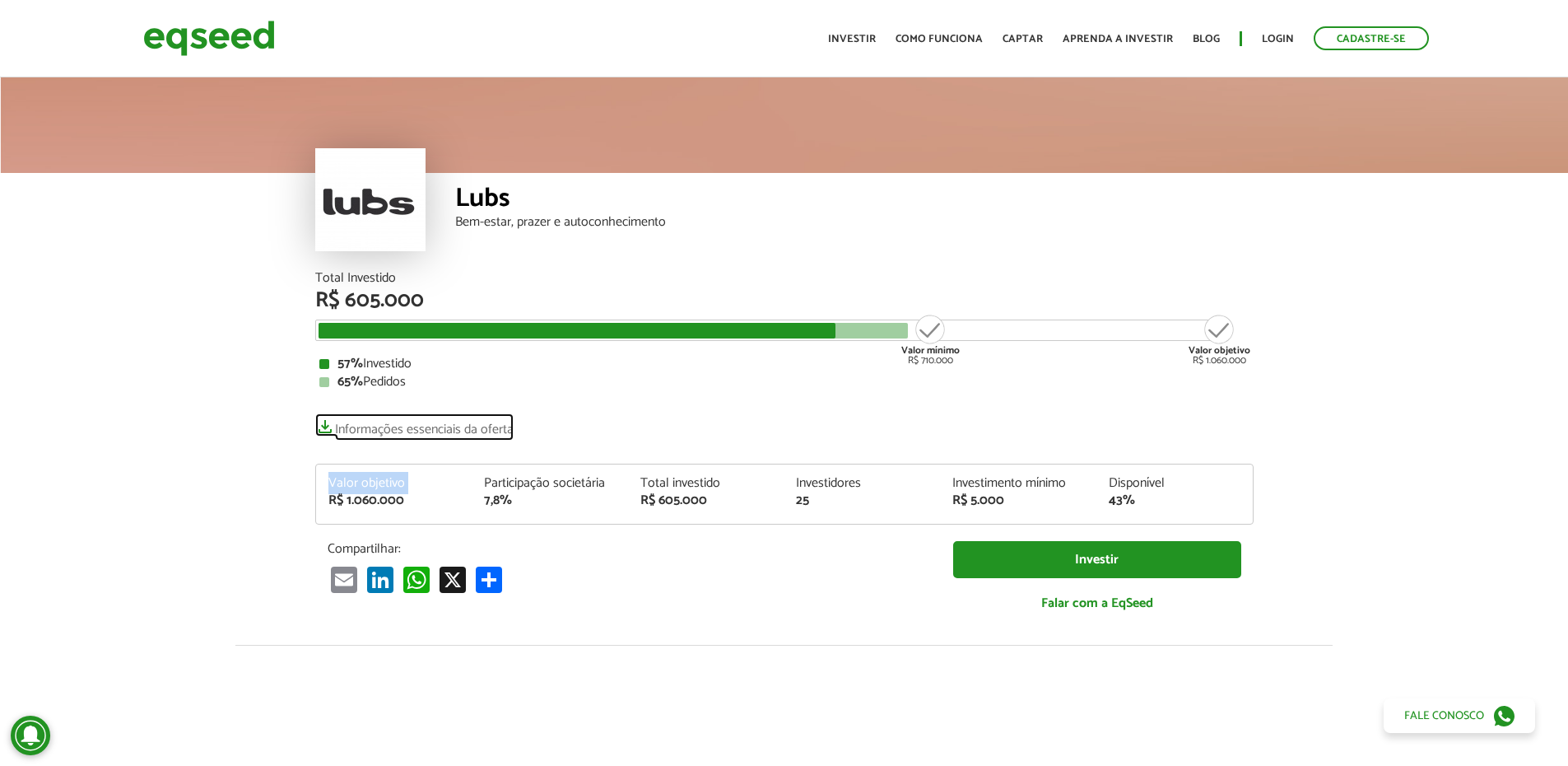
click at [388, 433] on link "Informações essenciais da oferta" at bounding box center [414, 425] width 199 height 23
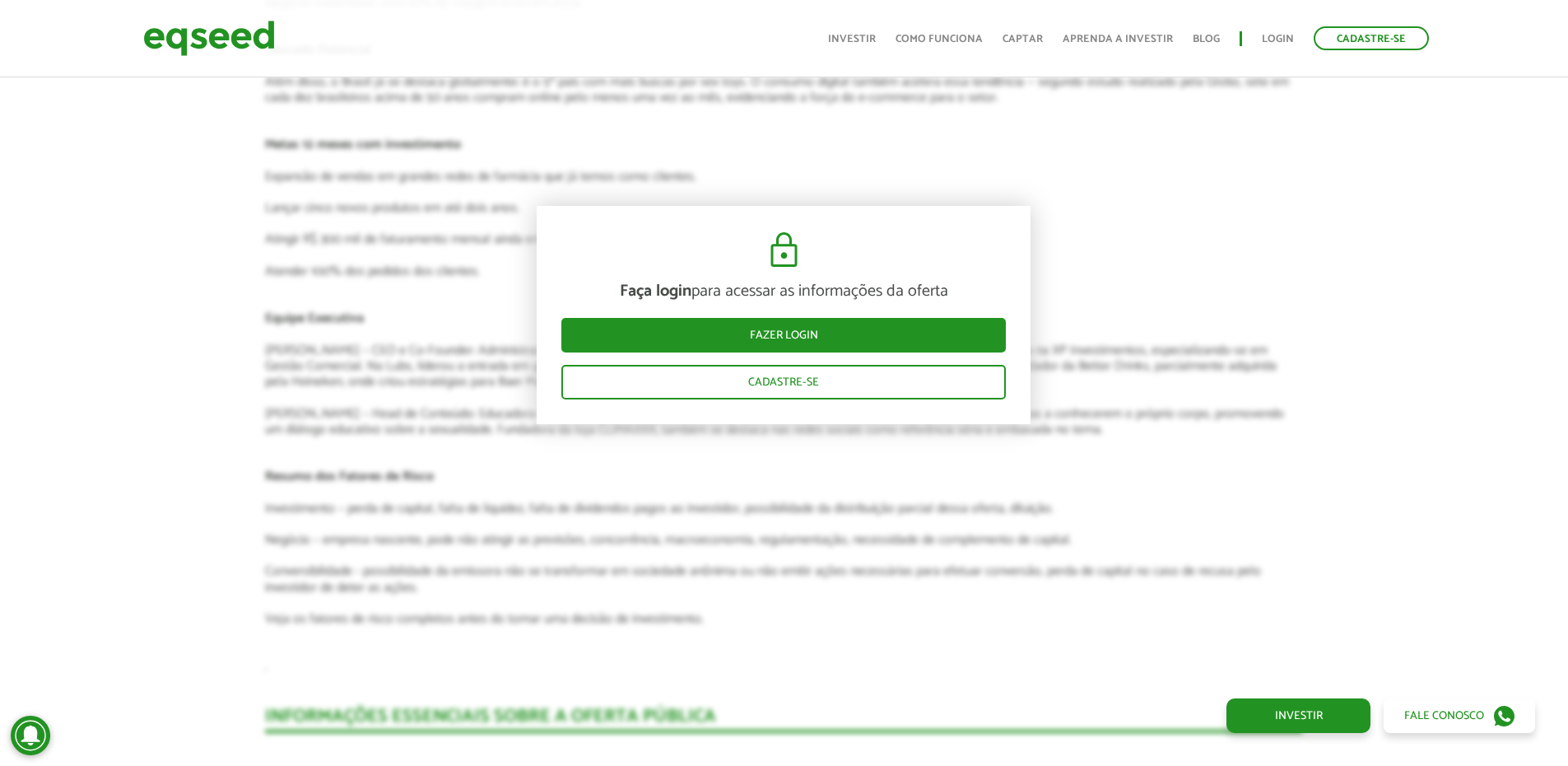
scroll to position [2964, 0]
click at [1337, 715] on link "Investir" at bounding box center [1298, 715] width 144 height 35
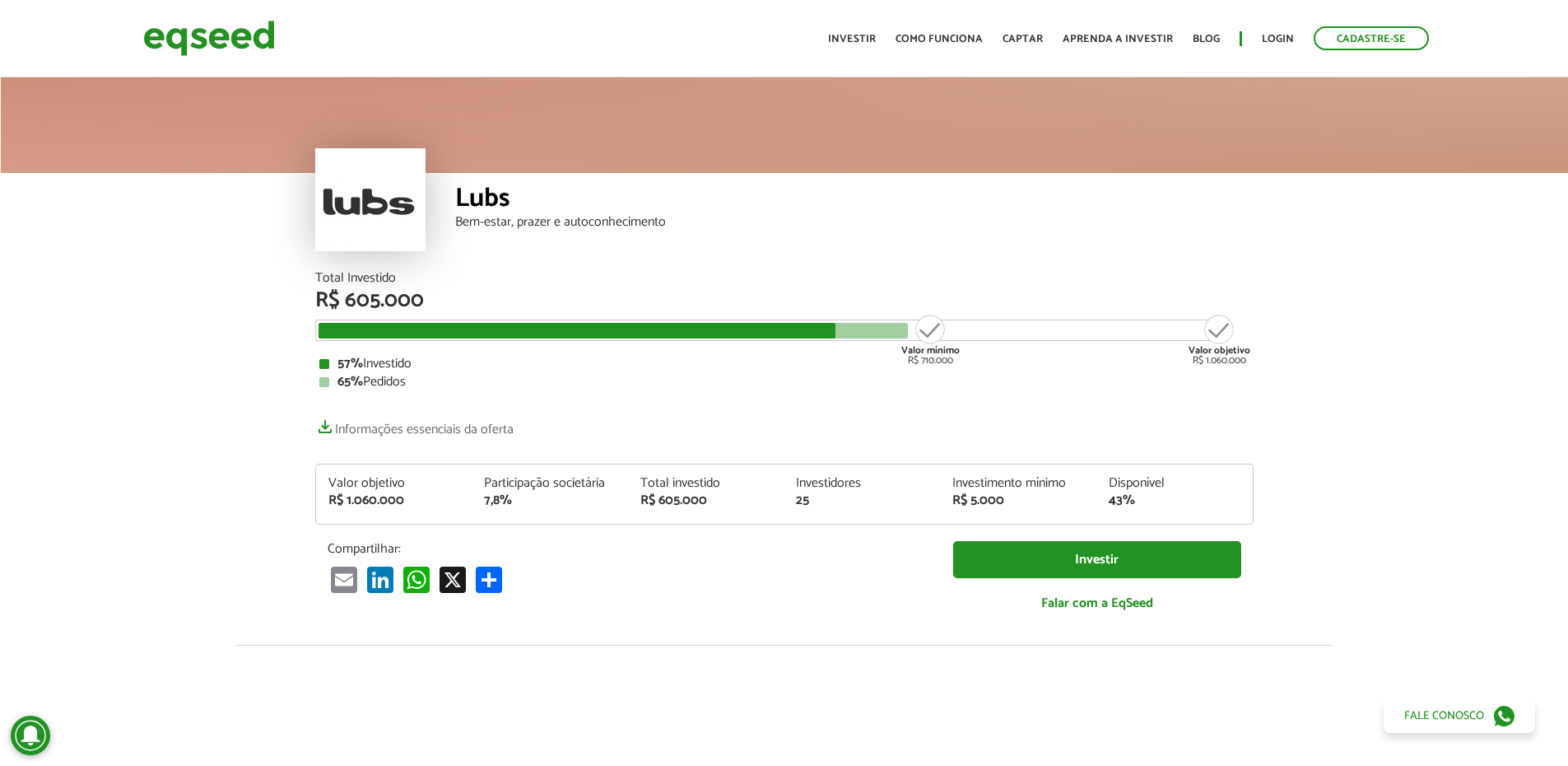
scroll to position [2967, 0]
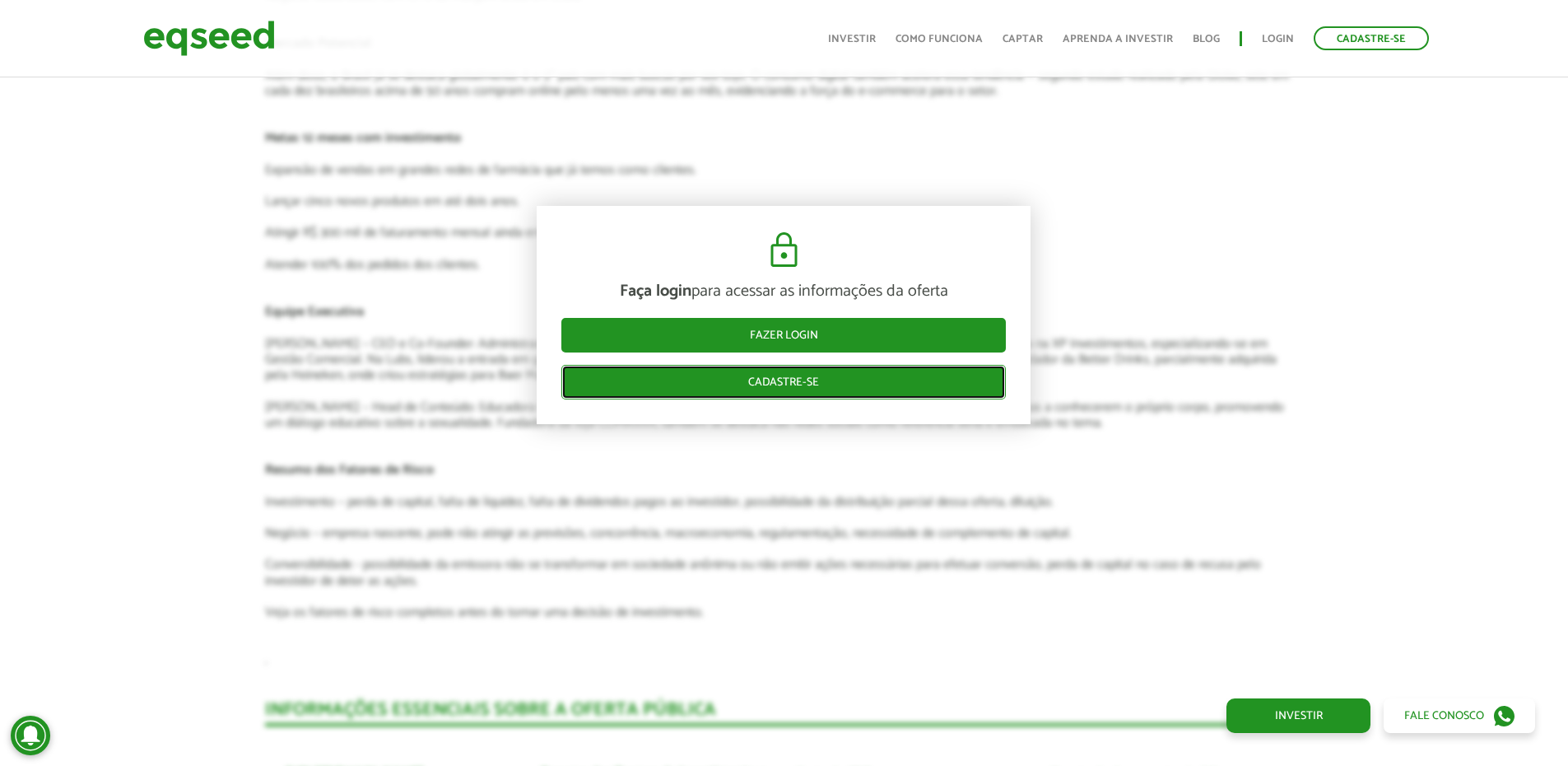
click at [808, 390] on link "Cadastre-se" at bounding box center [784, 382] width 445 height 35
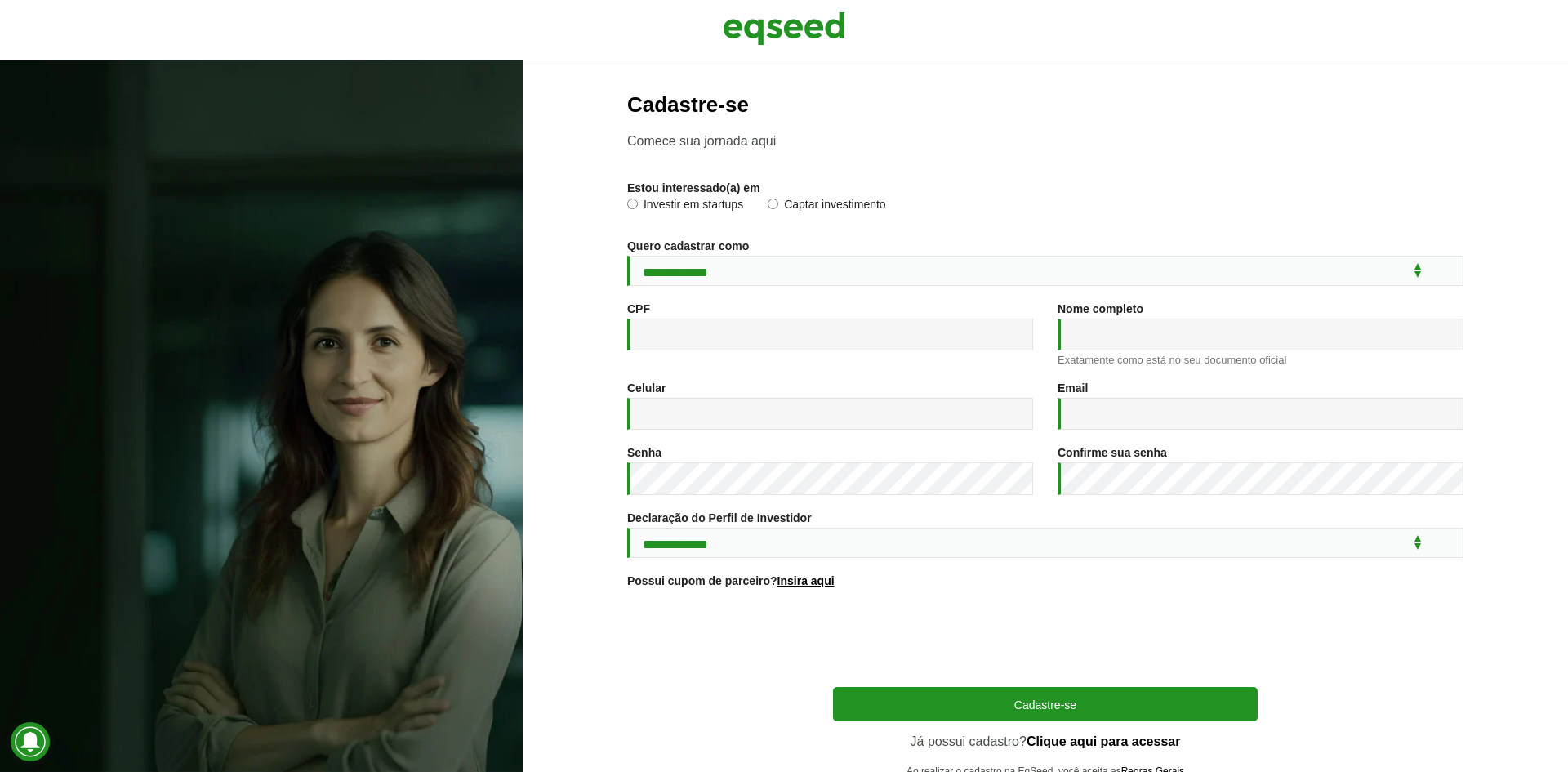
click at [1049, 217] on div "Investir em startups Captar investimento" at bounding box center [1045, 210] width 836 height 26
click at [718, 207] on label "Investir em startups" at bounding box center [685, 206] width 116 height 17
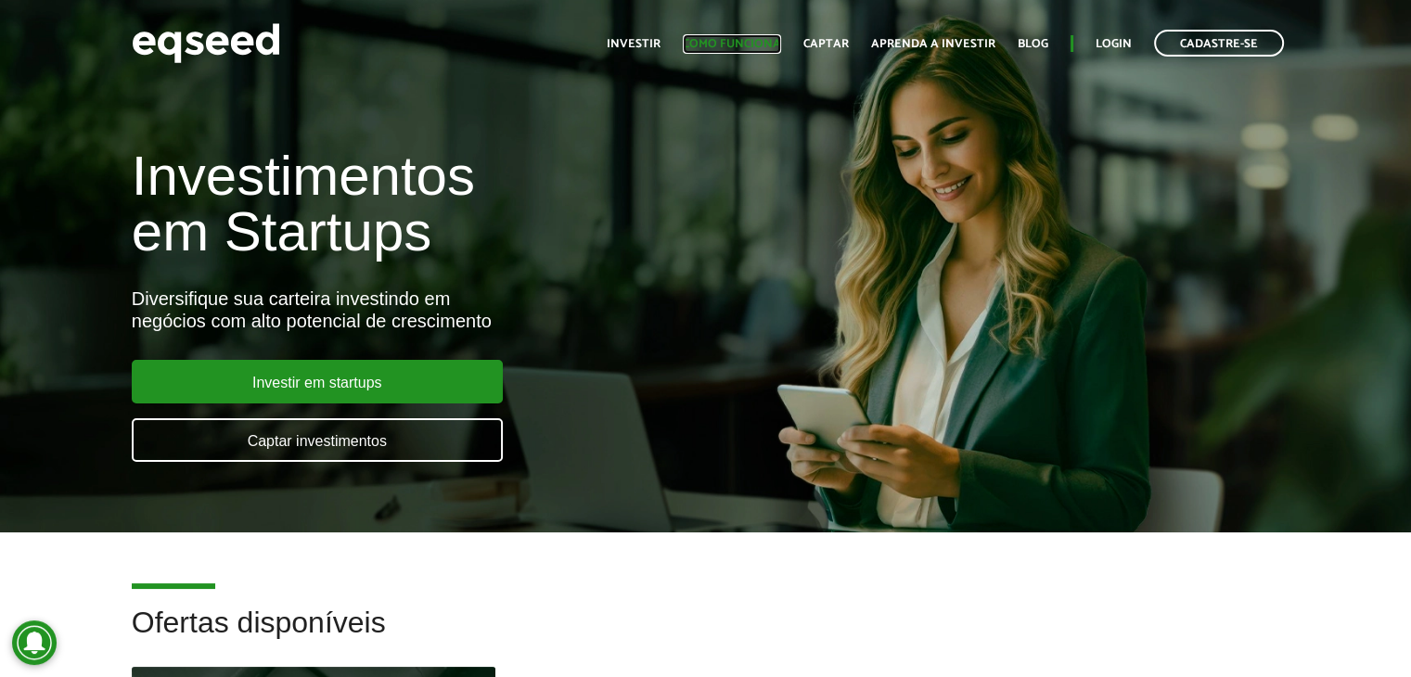
click at [775, 42] on link "Como funciona" at bounding box center [732, 44] width 98 height 12
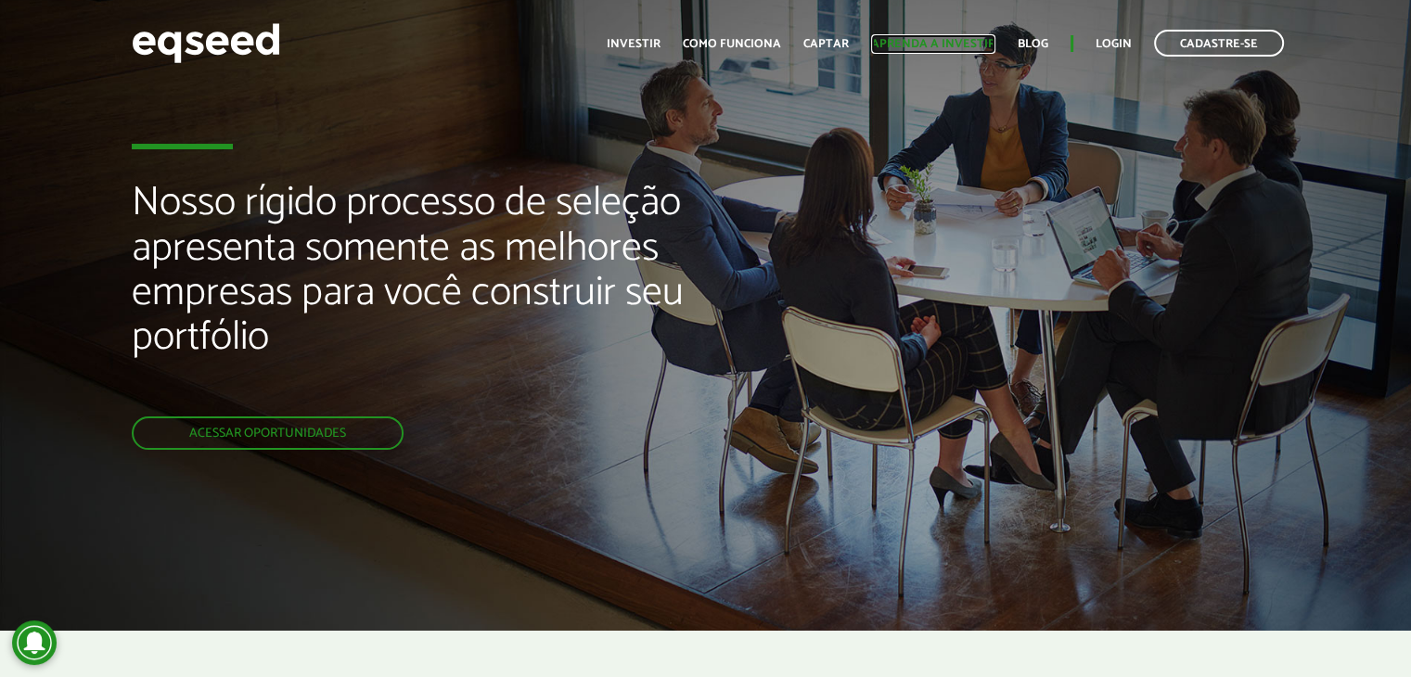
click at [933, 42] on link "Aprenda a investir" at bounding box center [933, 44] width 124 height 12
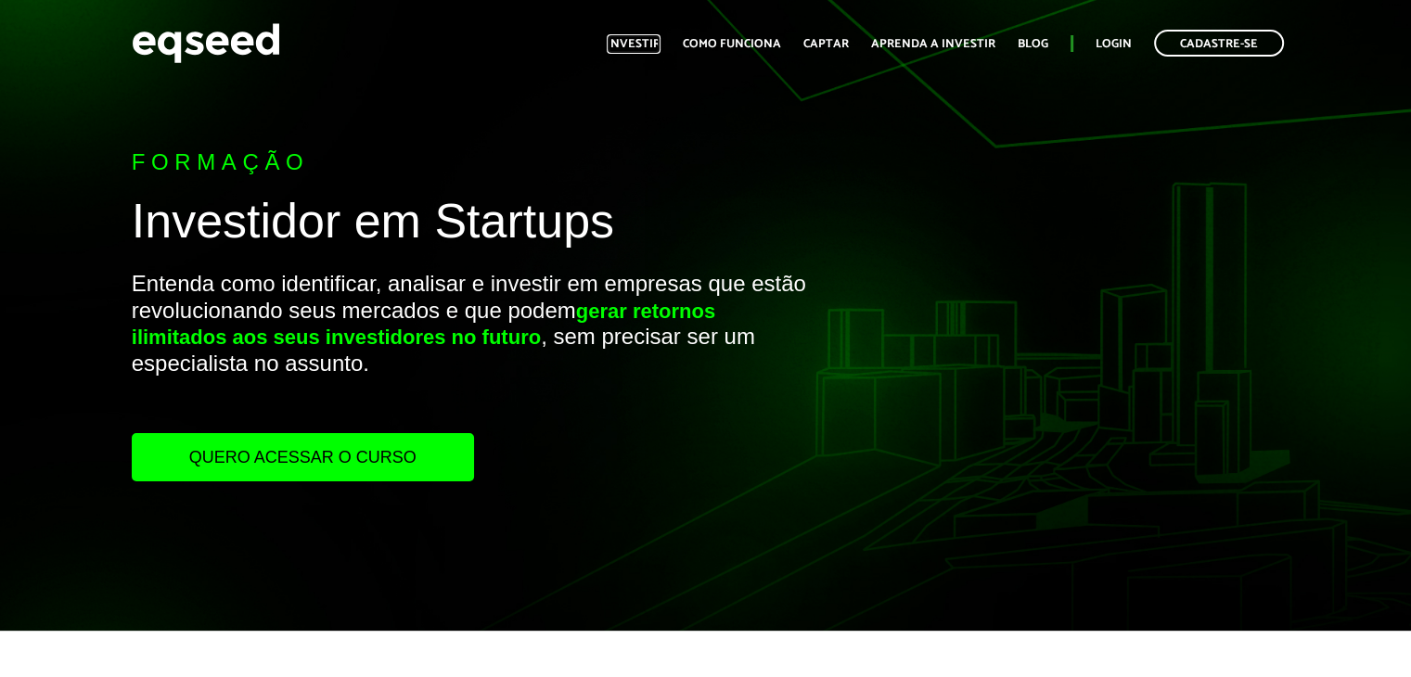
click at [650, 50] on link "Investir" at bounding box center [634, 44] width 54 height 12
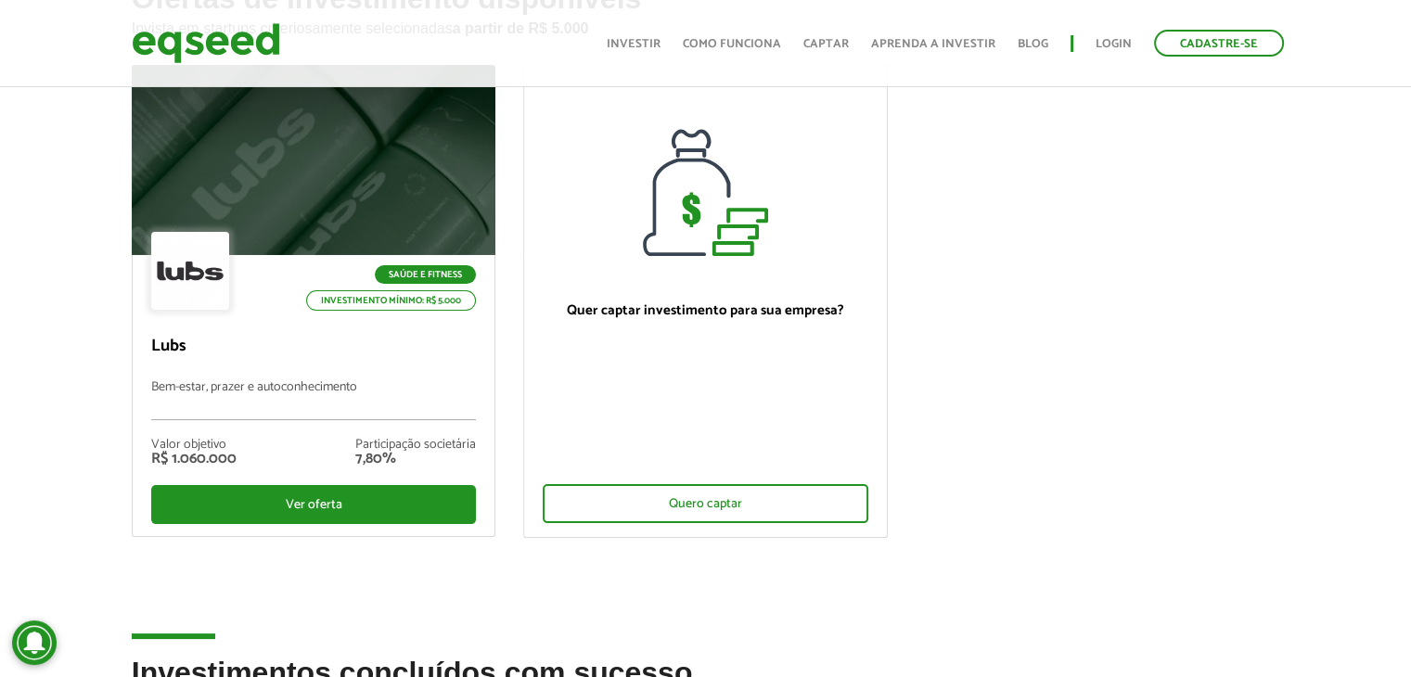
scroll to position [186, 0]
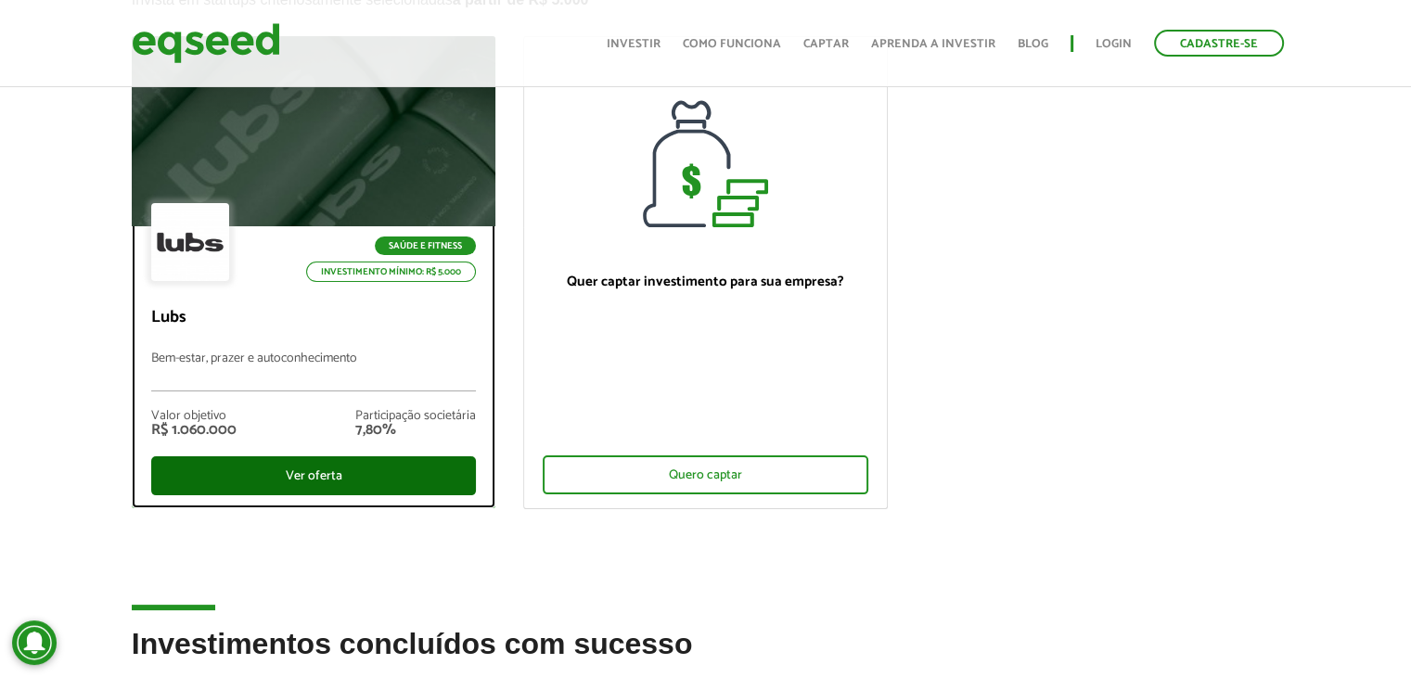
click at [427, 489] on div "Ver oferta" at bounding box center [314, 475] width 326 height 39
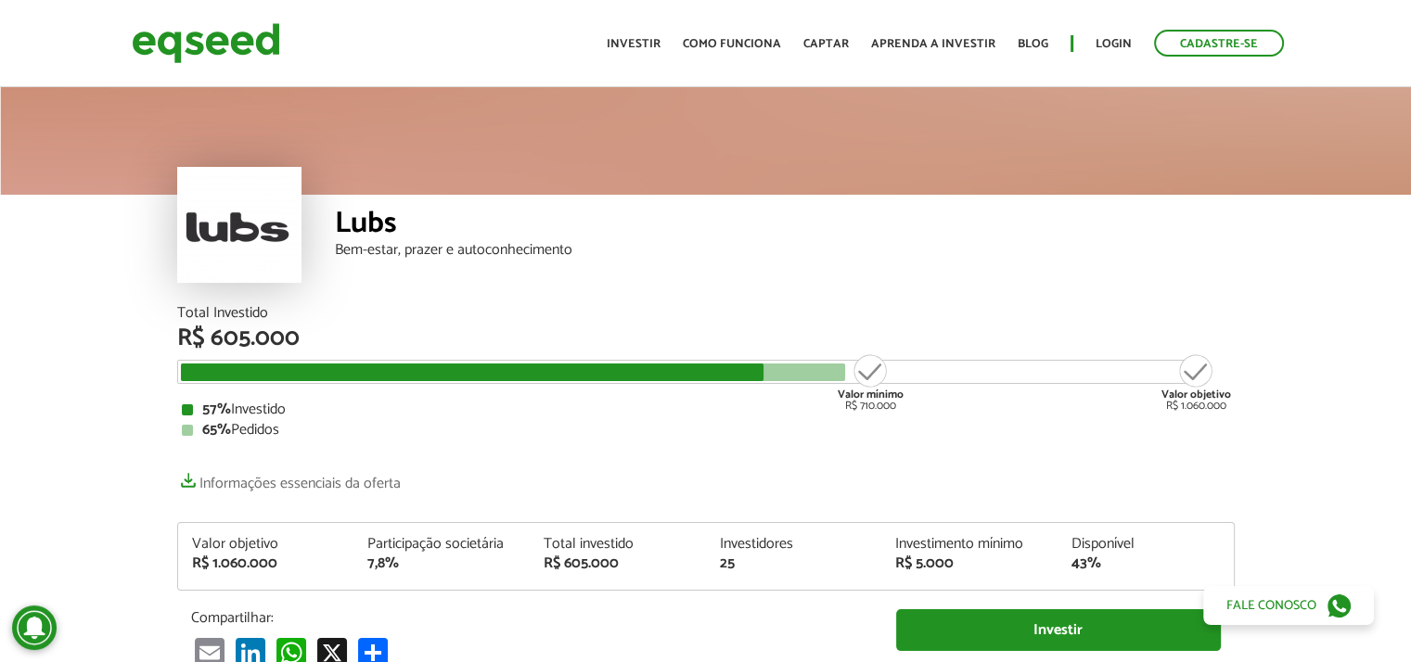
click at [450, 249] on div "Bem-estar, prazer e autoconhecimento" at bounding box center [785, 250] width 900 height 15
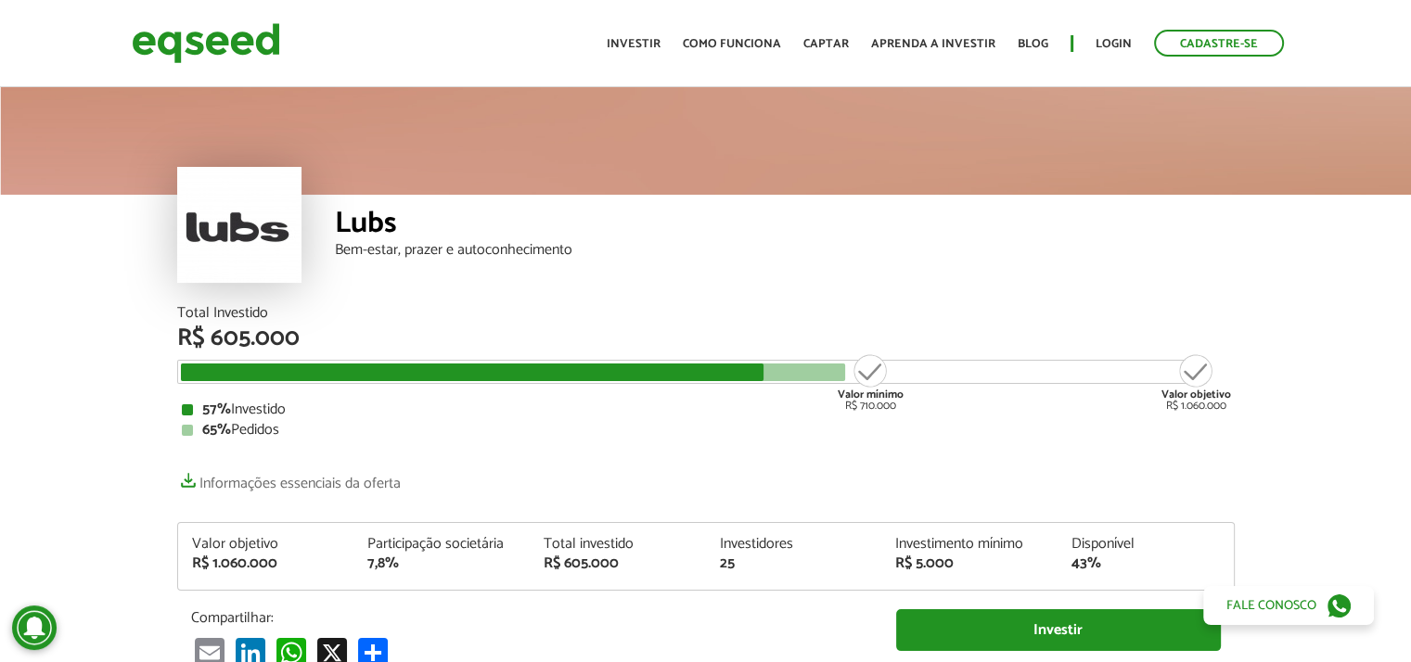
click at [450, 249] on div "Bem-estar, prazer e autoconhecimento" at bounding box center [785, 250] width 900 height 15
click at [416, 542] on div "Participação societária" at bounding box center [441, 544] width 148 height 15
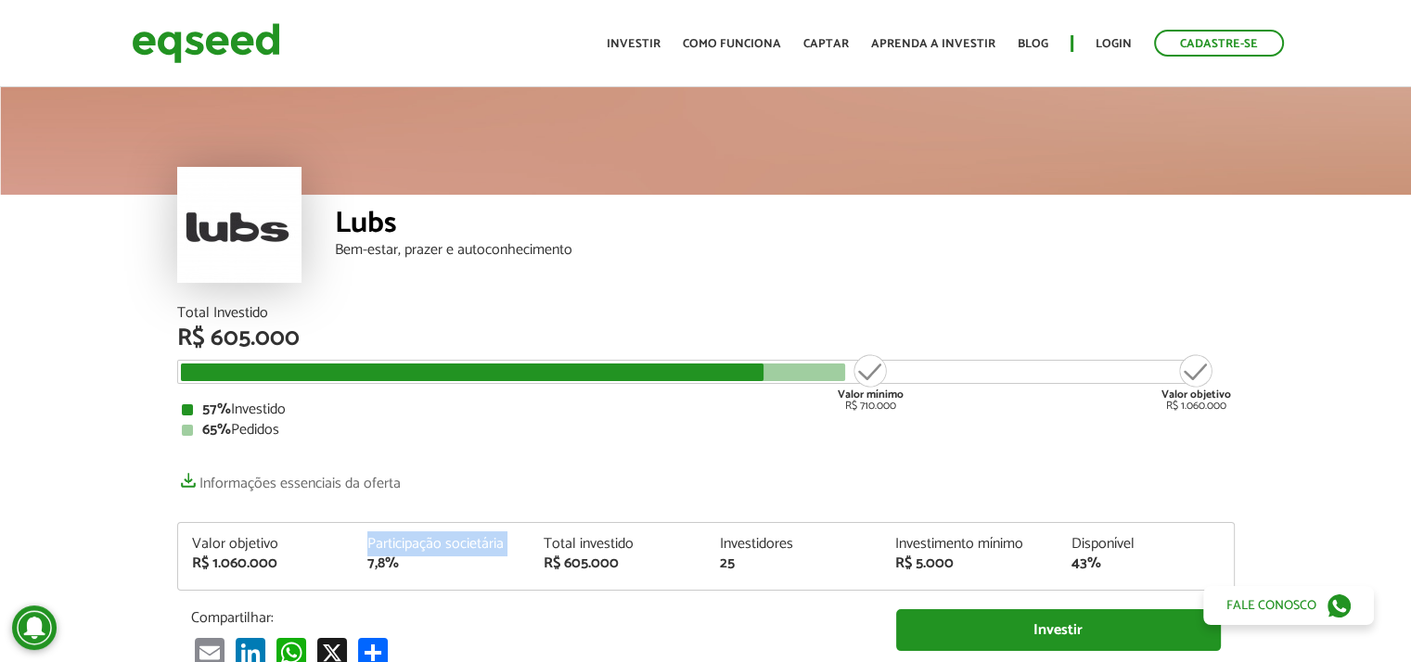
click at [416, 542] on div "Participação societária" at bounding box center [441, 544] width 148 height 15
click at [386, 558] on div "7,8%" at bounding box center [441, 564] width 148 height 15
click at [549, 557] on div "R$ 605.000" at bounding box center [618, 564] width 148 height 15
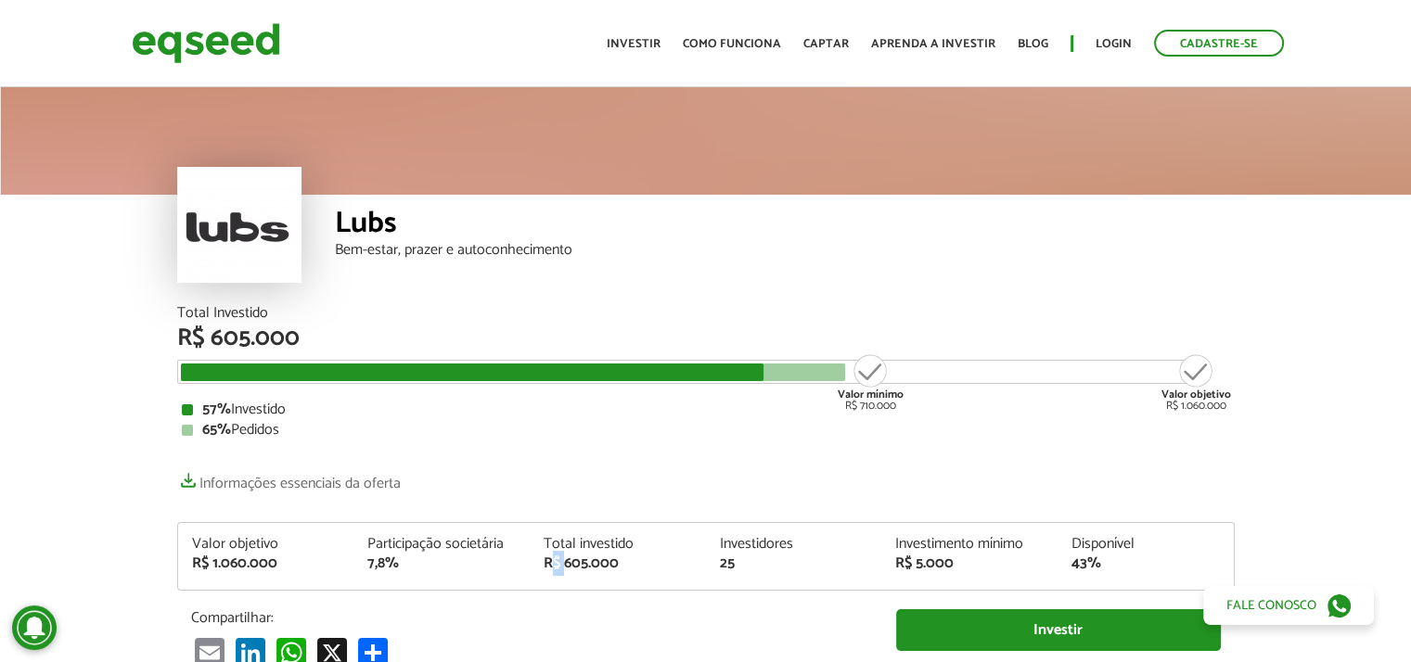
click at [549, 557] on div "R$ 605.000" at bounding box center [618, 564] width 148 height 15
click at [570, 546] on div "Total investido" at bounding box center [618, 544] width 148 height 15
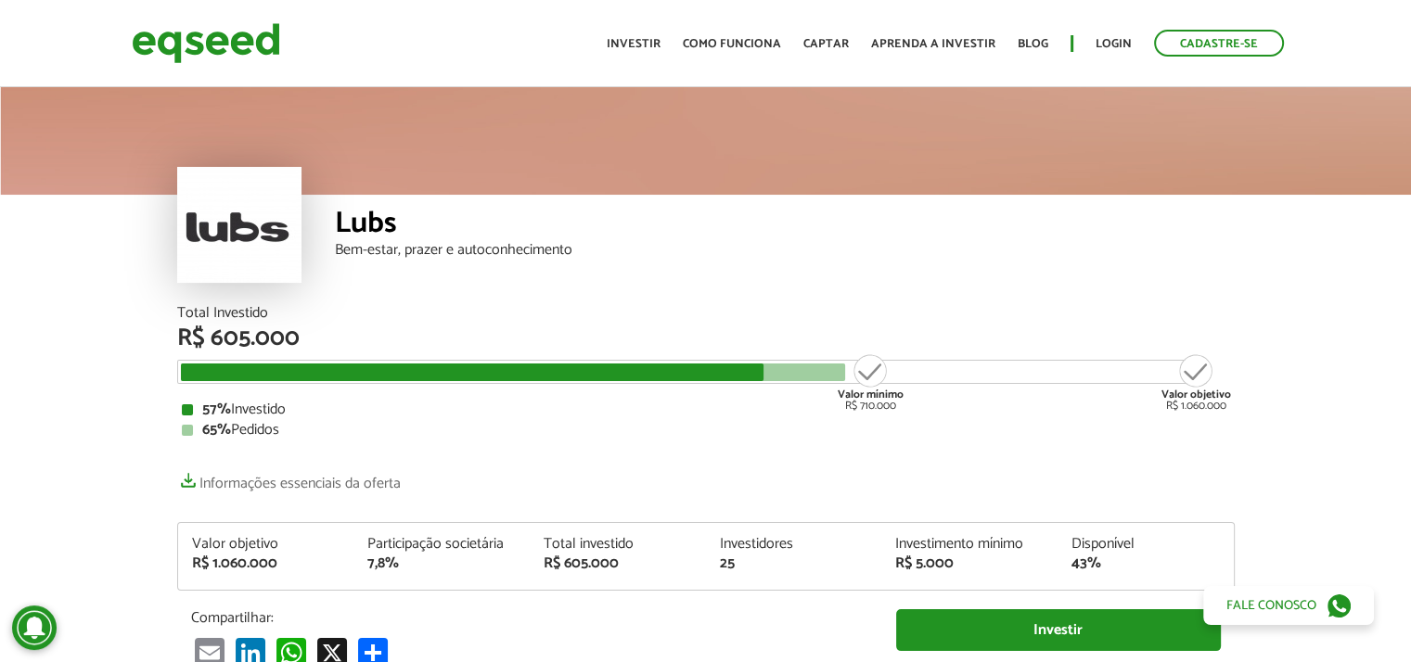
click at [250, 546] on div "Valor objetivo" at bounding box center [266, 544] width 148 height 15
click at [404, 547] on div "Participação societária" at bounding box center [441, 544] width 148 height 15
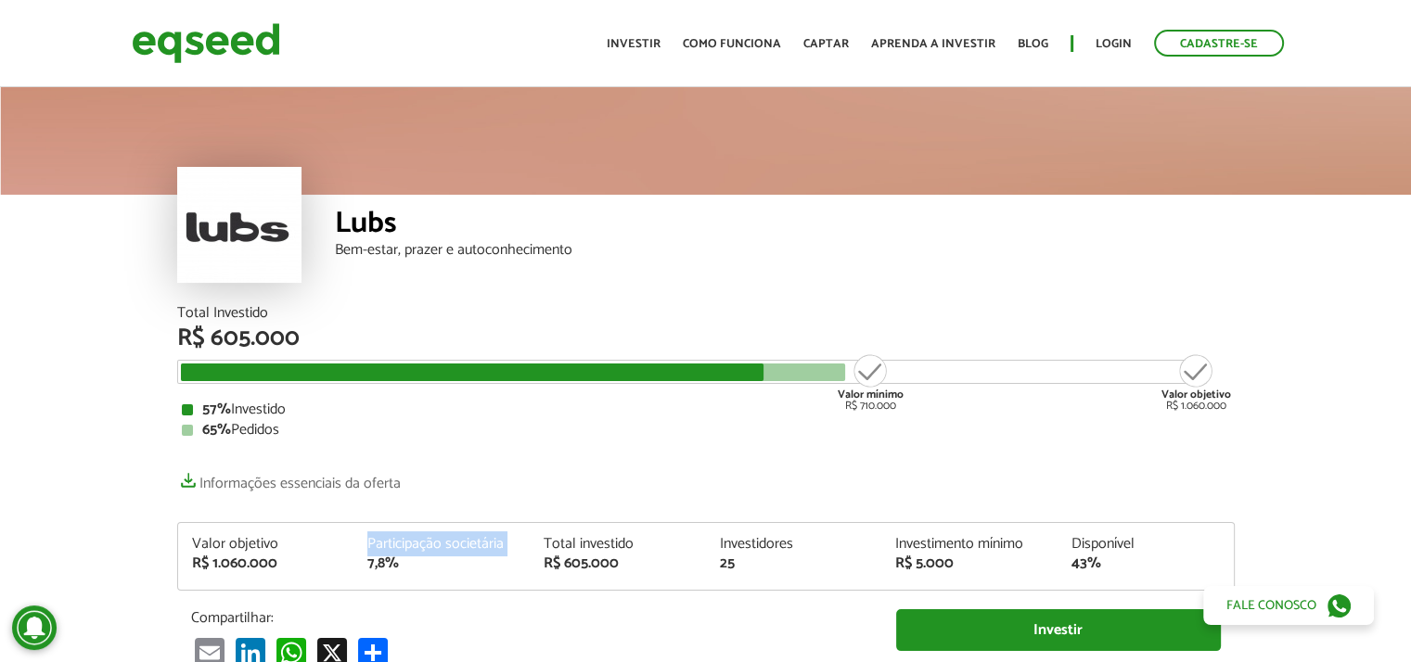
click at [404, 547] on div "Participação societária" at bounding box center [441, 544] width 148 height 15
click at [571, 550] on div "Total investido" at bounding box center [618, 544] width 148 height 15
drag, startPoint x: 571, startPoint y: 550, endPoint x: 605, endPoint y: 546, distance: 33.6
click at [573, 550] on div "Total investido" at bounding box center [618, 544] width 148 height 15
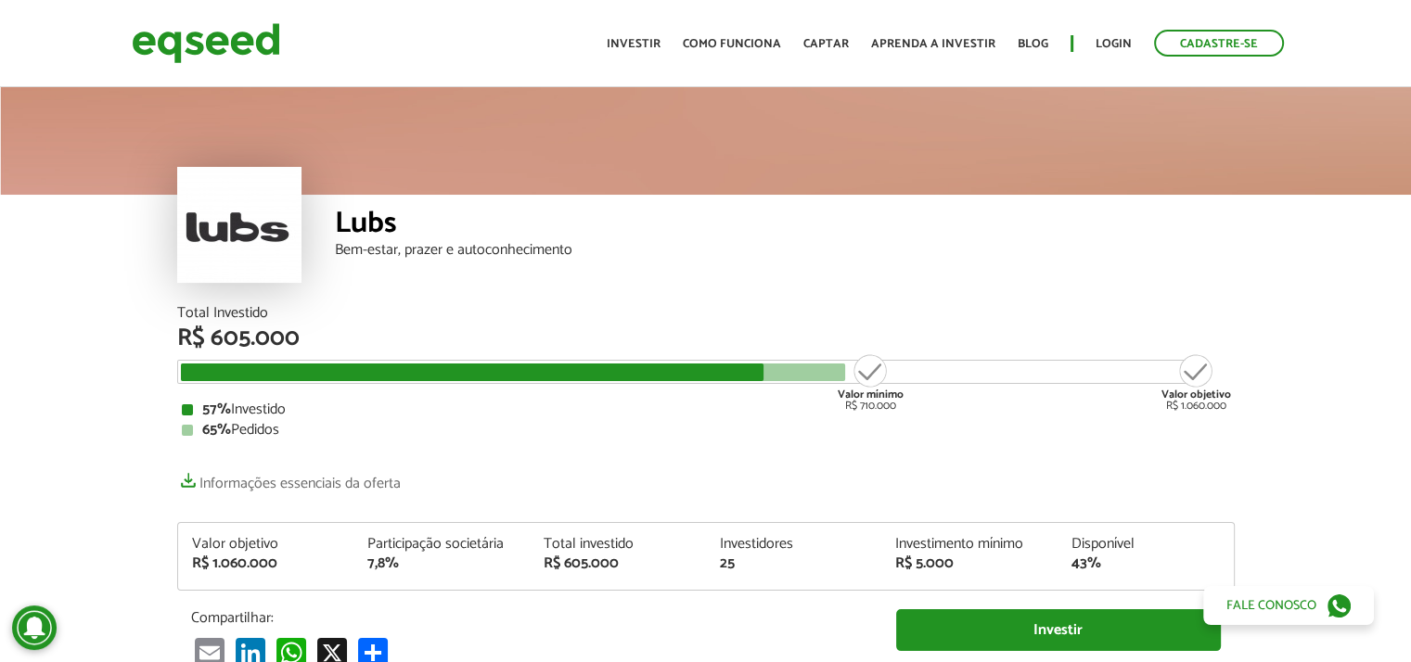
click at [738, 540] on div "Investidores" at bounding box center [793, 544] width 148 height 15
click at [245, 32] on img at bounding box center [206, 43] width 148 height 49
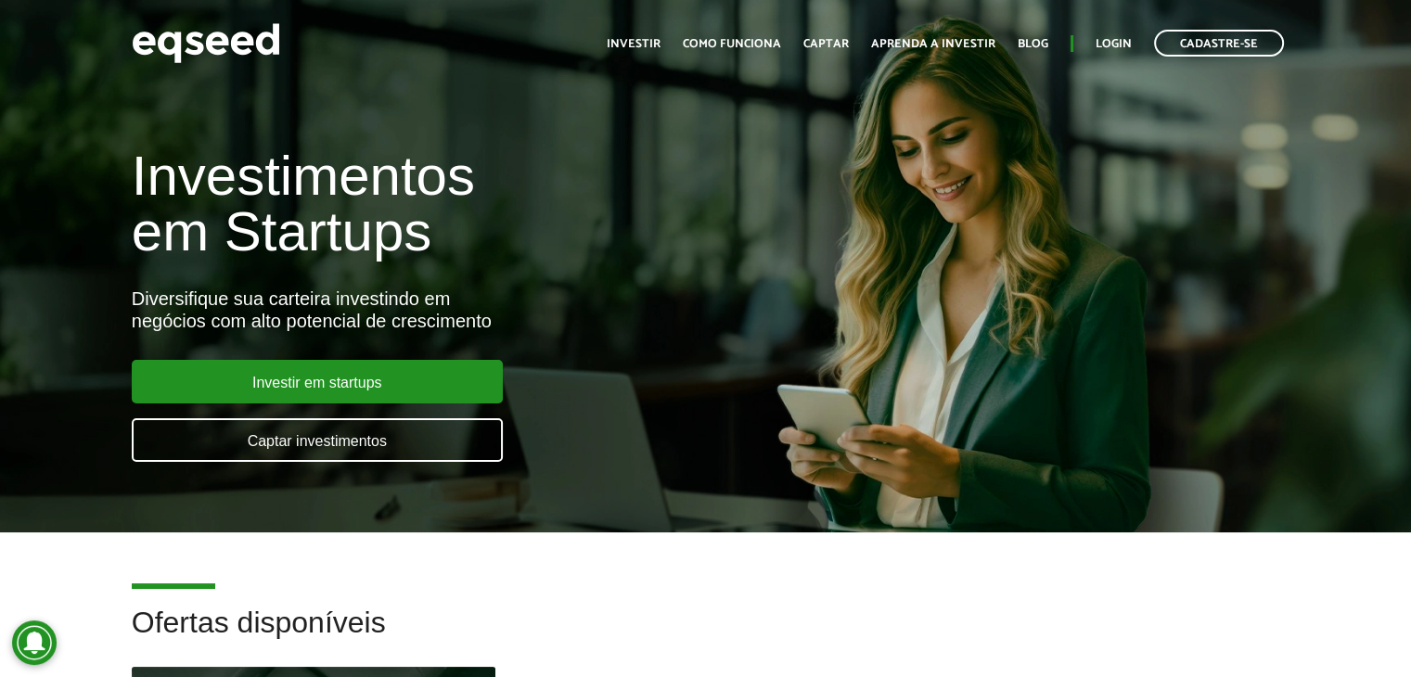
click at [834, 276] on div "Investimentos em Startups Diversifique sua carteira investindo em negócios com …" at bounding box center [705, 293] width 1411 height 365
